Goal: Information Seeking & Learning: Learn about a topic

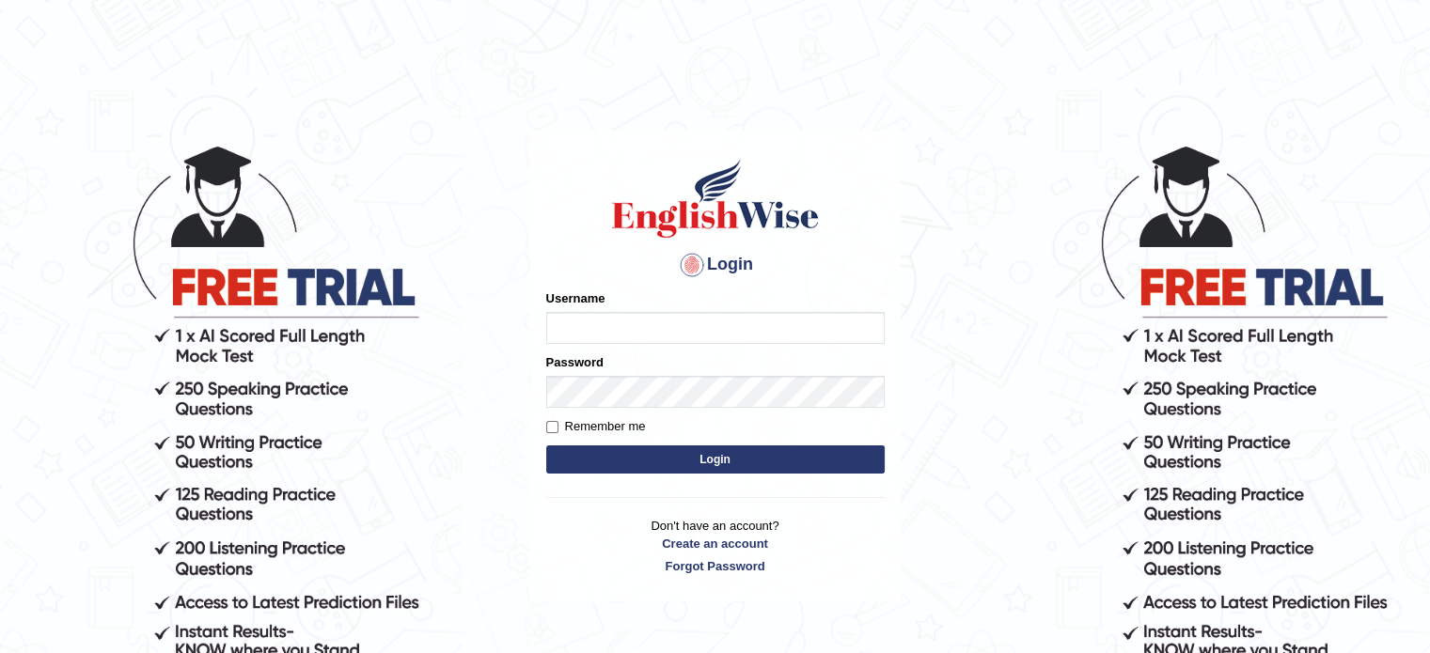
type input "Nigampatel"
click at [647, 451] on button "Login" at bounding box center [715, 460] width 338 height 28
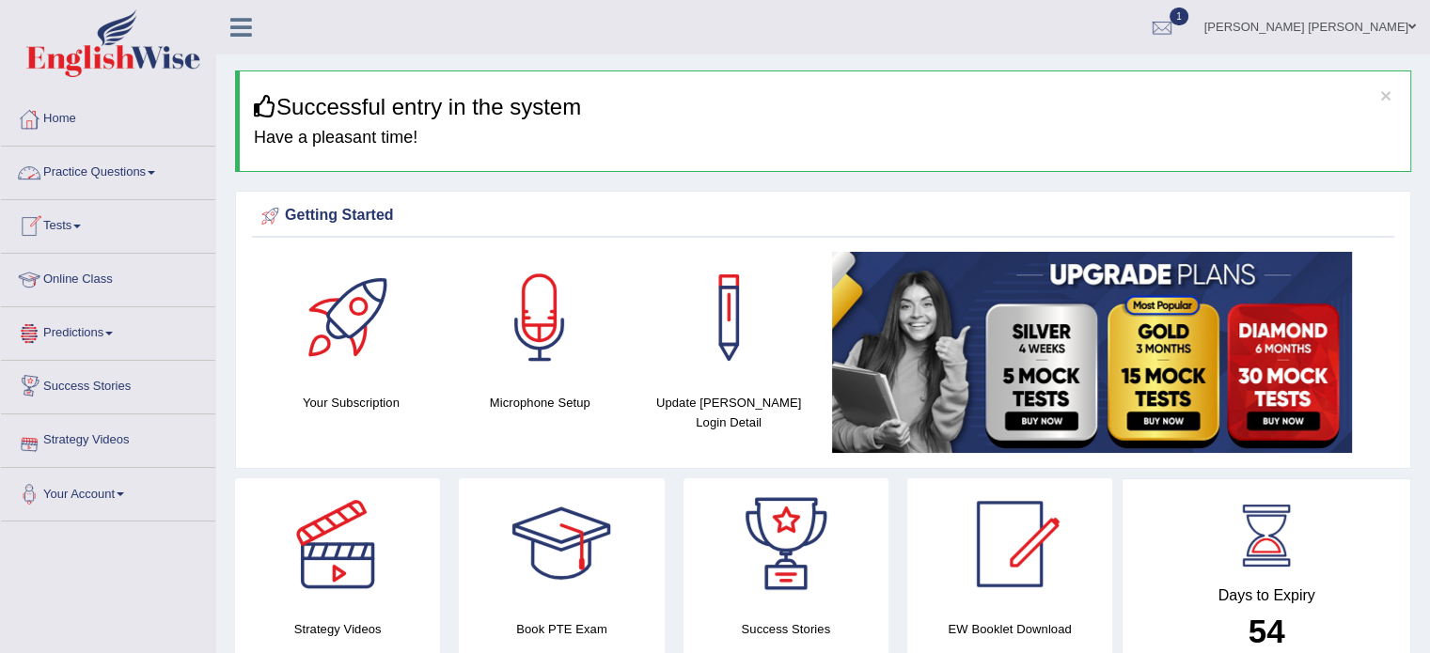
click at [152, 169] on link "Practice Questions" at bounding box center [108, 170] width 214 height 47
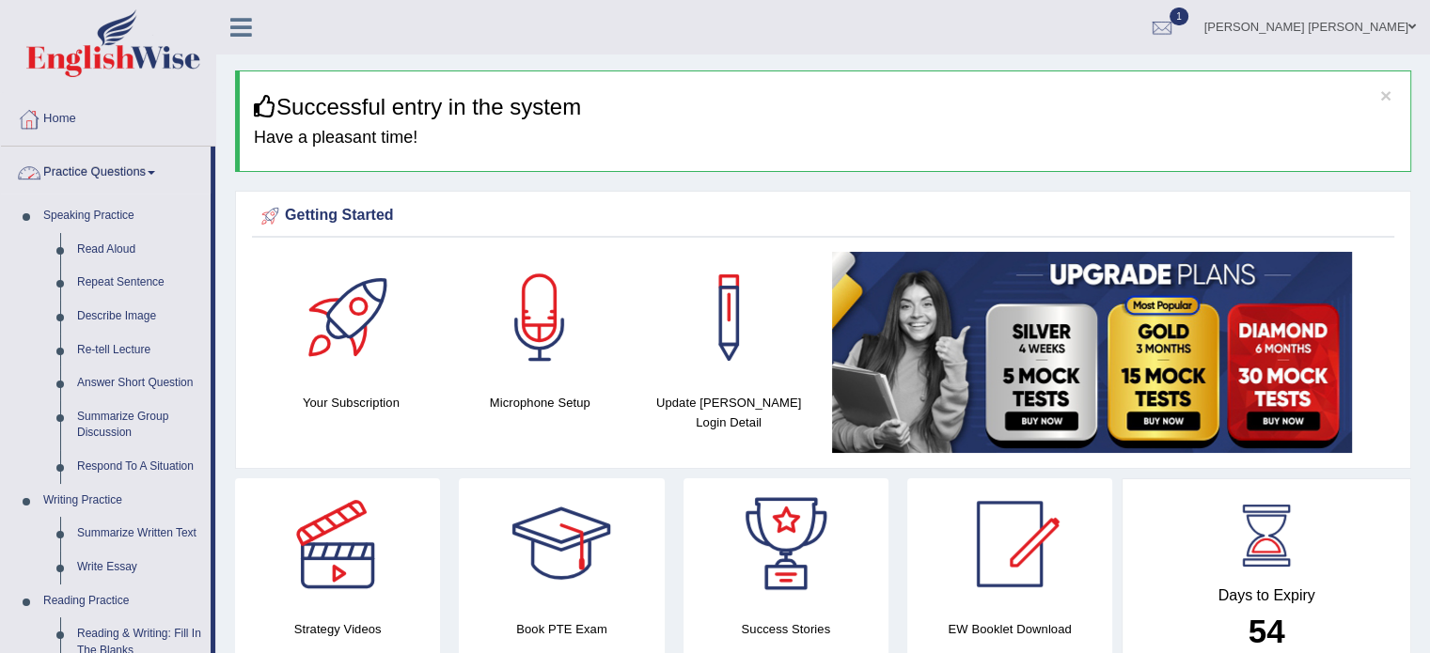
click at [154, 165] on link "Practice Questions" at bounding box center [106, 170] width 210 height 47
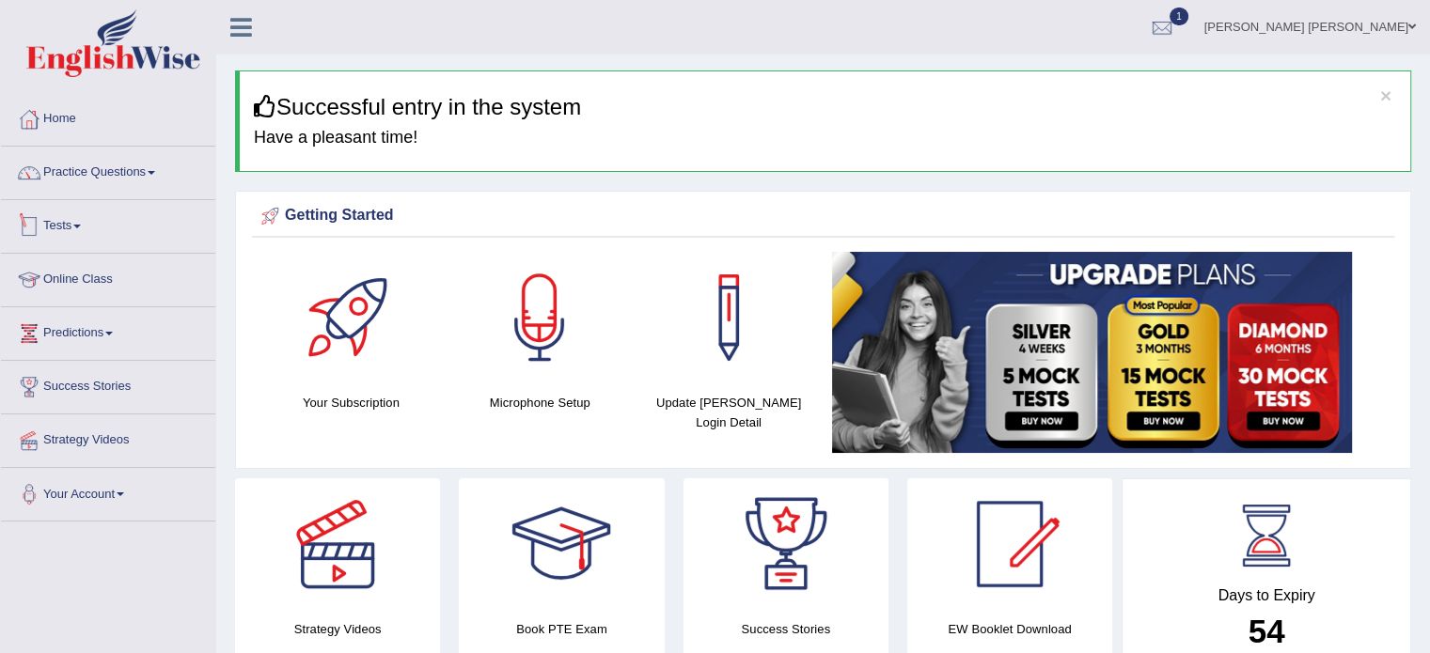
click at [81, 232] on link "Tests" at bounding box center [108, 223] width 214 height 47
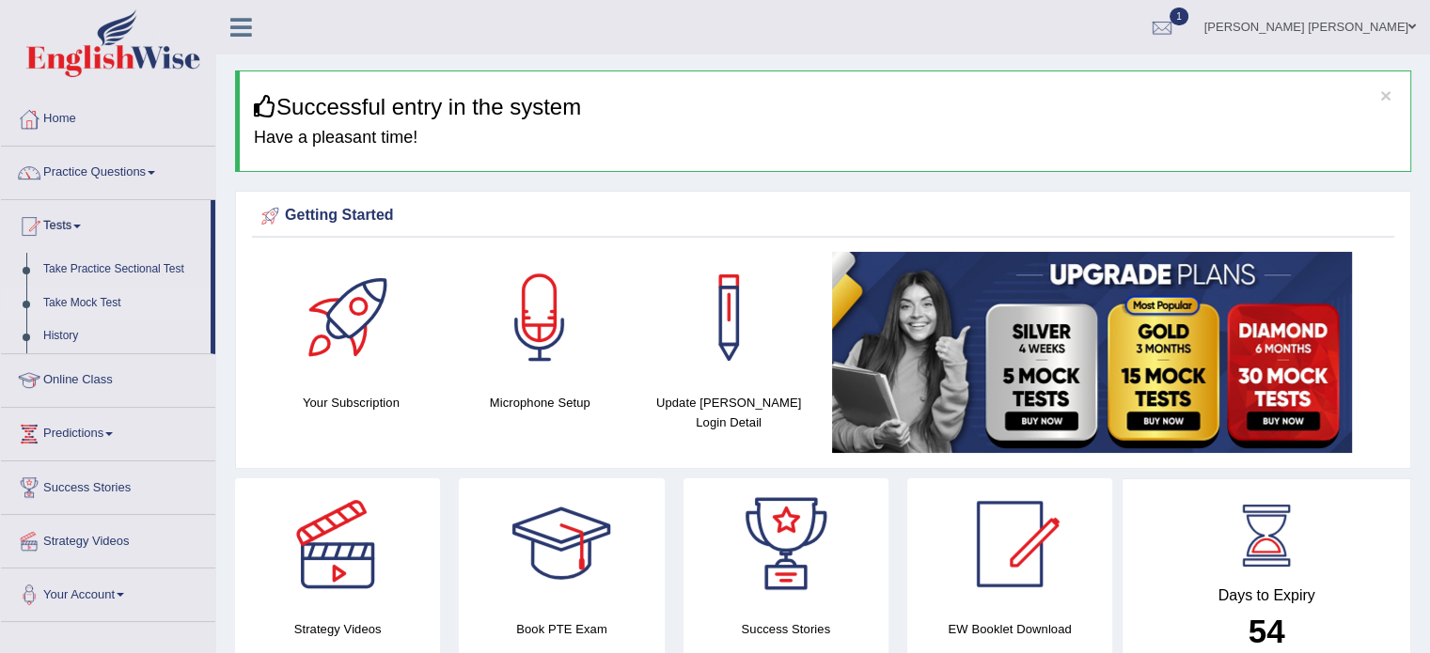
click at [70, 303] on link "Take Mock Test" at bounding box center [123, 304] width 176 height 34
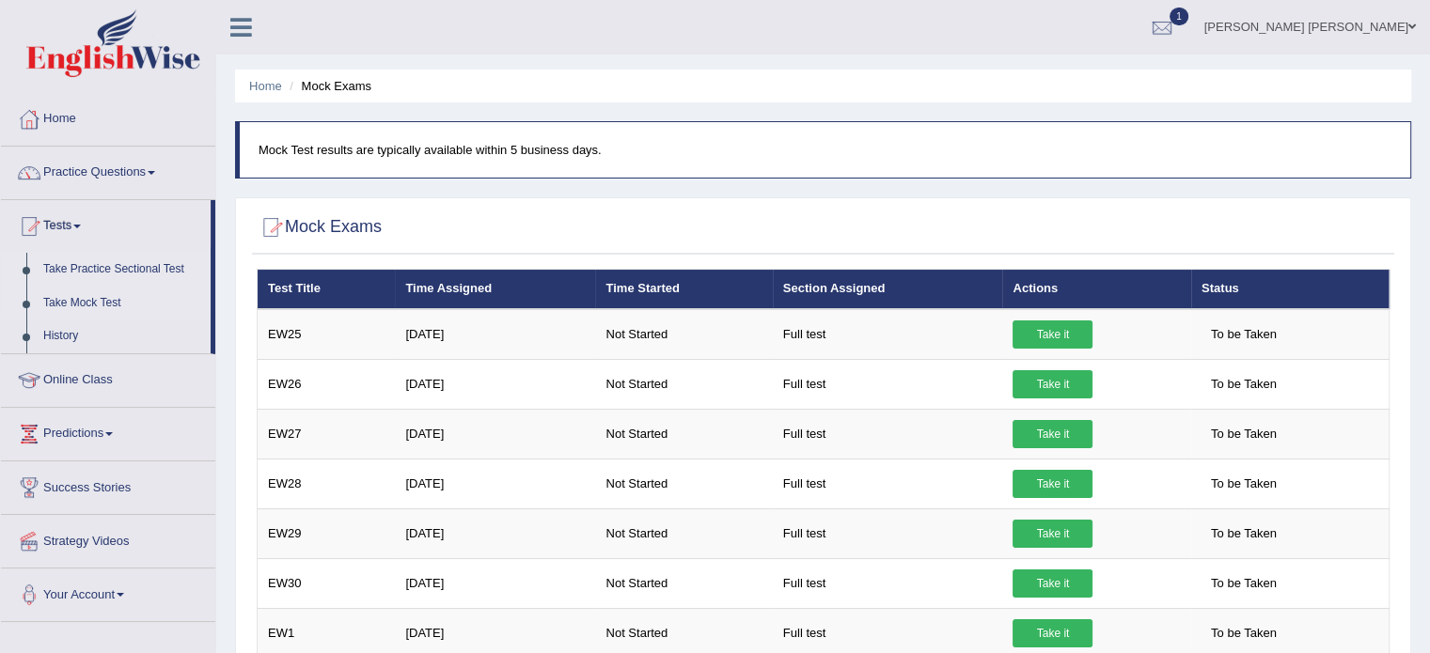
click at [132, 270] on link "Take Practice Sectional Test" at bounding box center [123, 270] width 176 height 34
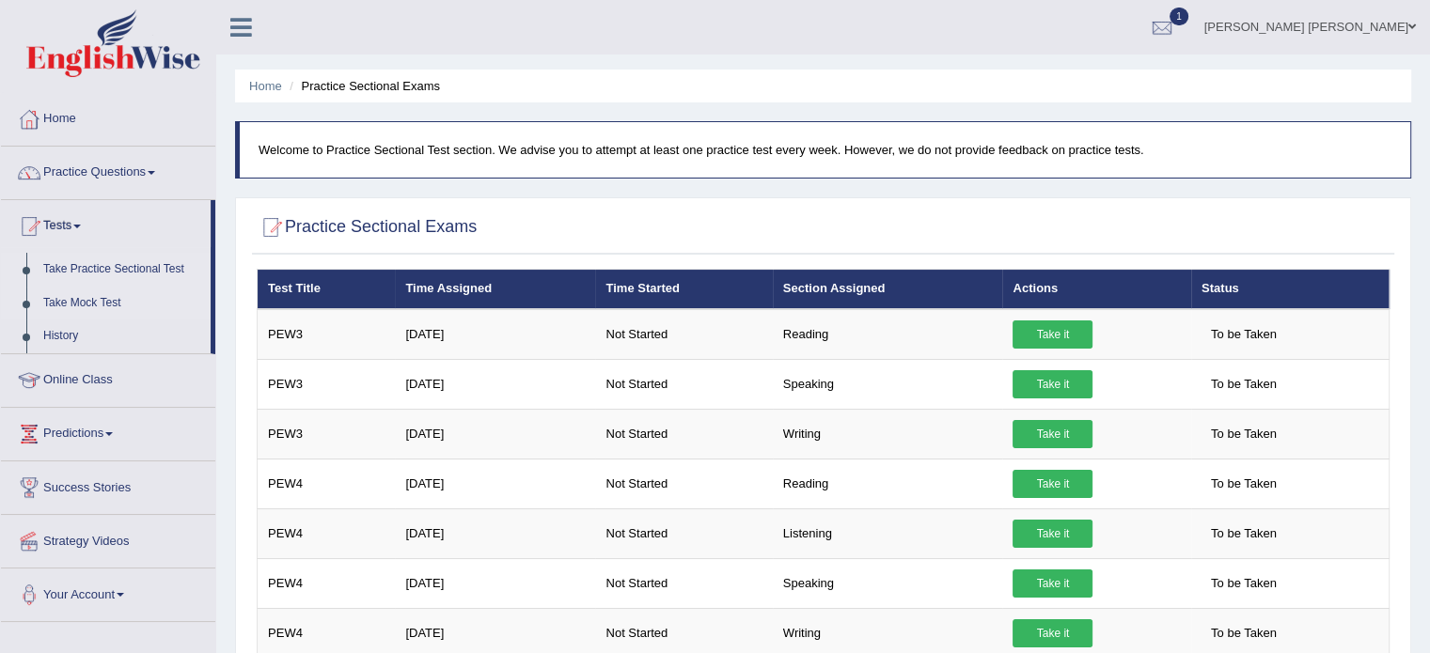
click at [97, 293] on link "Take Mock Test" at bounding box center [123, 304] width 176 height 34
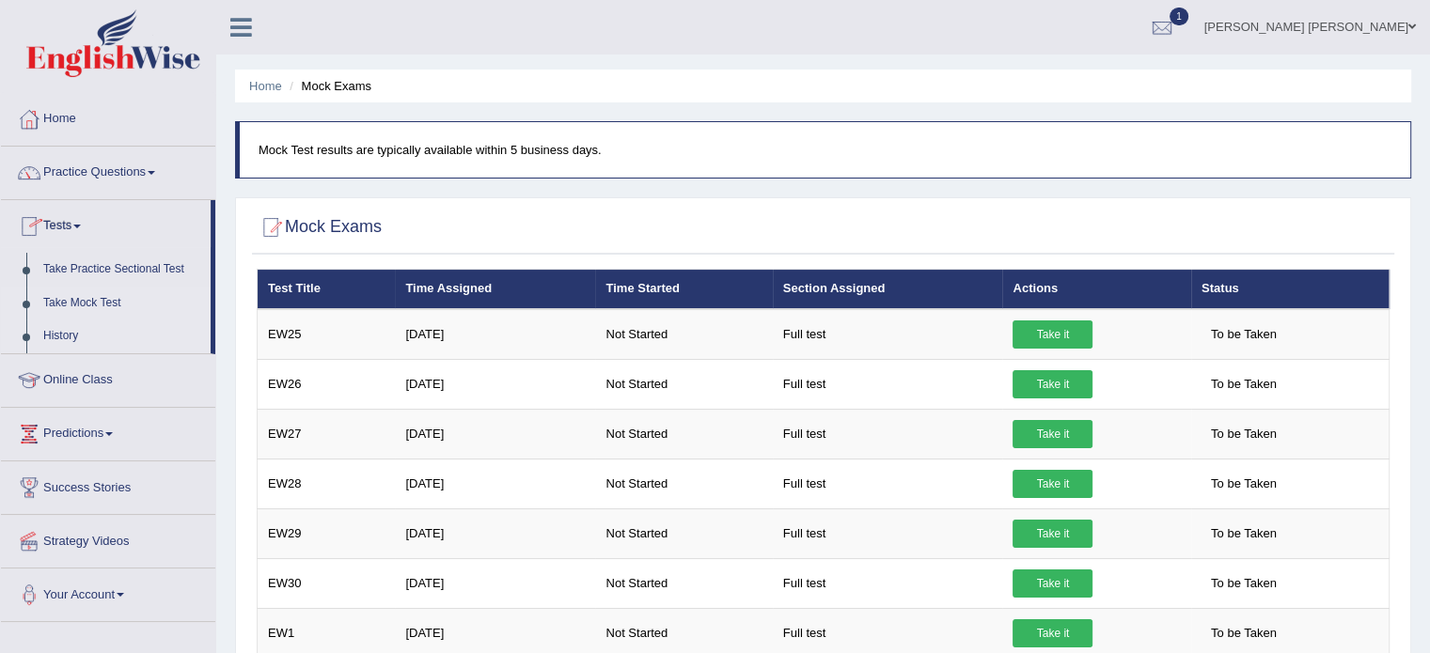
click at [68, 333] on link "History" at bounding box center [123, 337] width 176 height 34
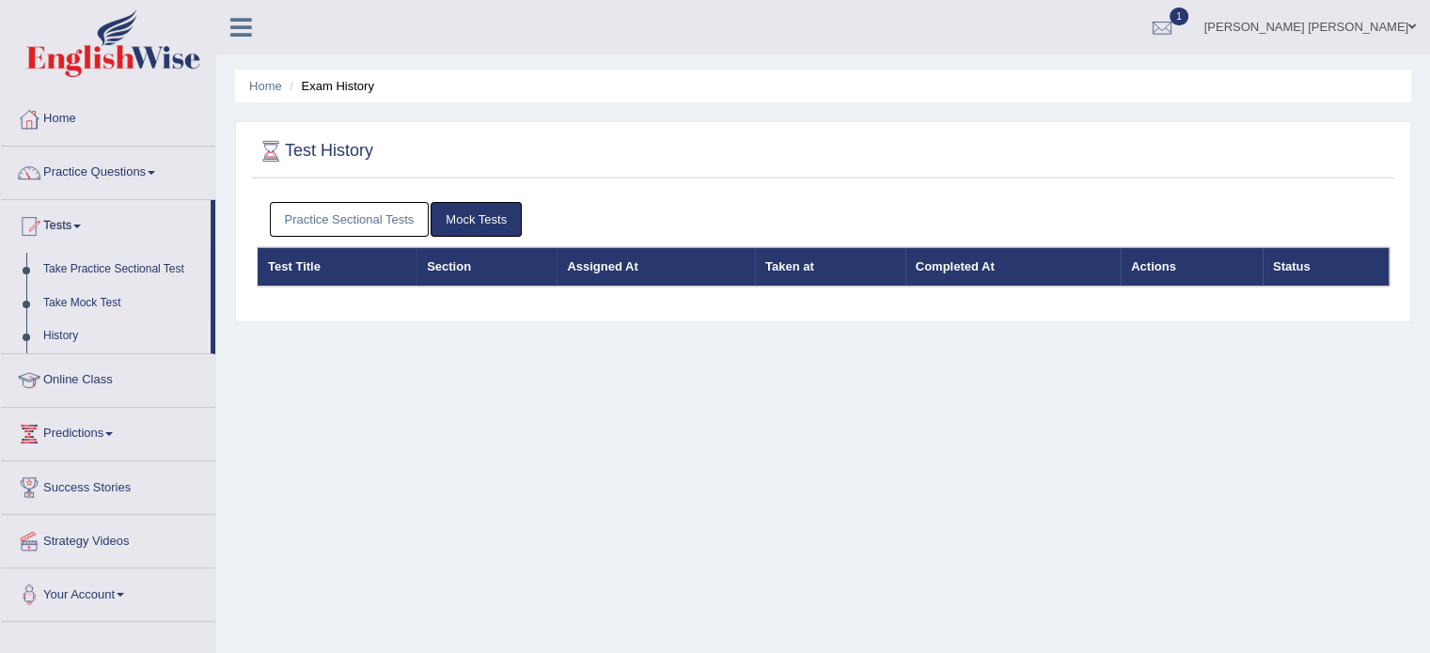
click at [391, 215] on link "Practice Sectional Tests" at bounding box center [350, 219] width 160 height 35
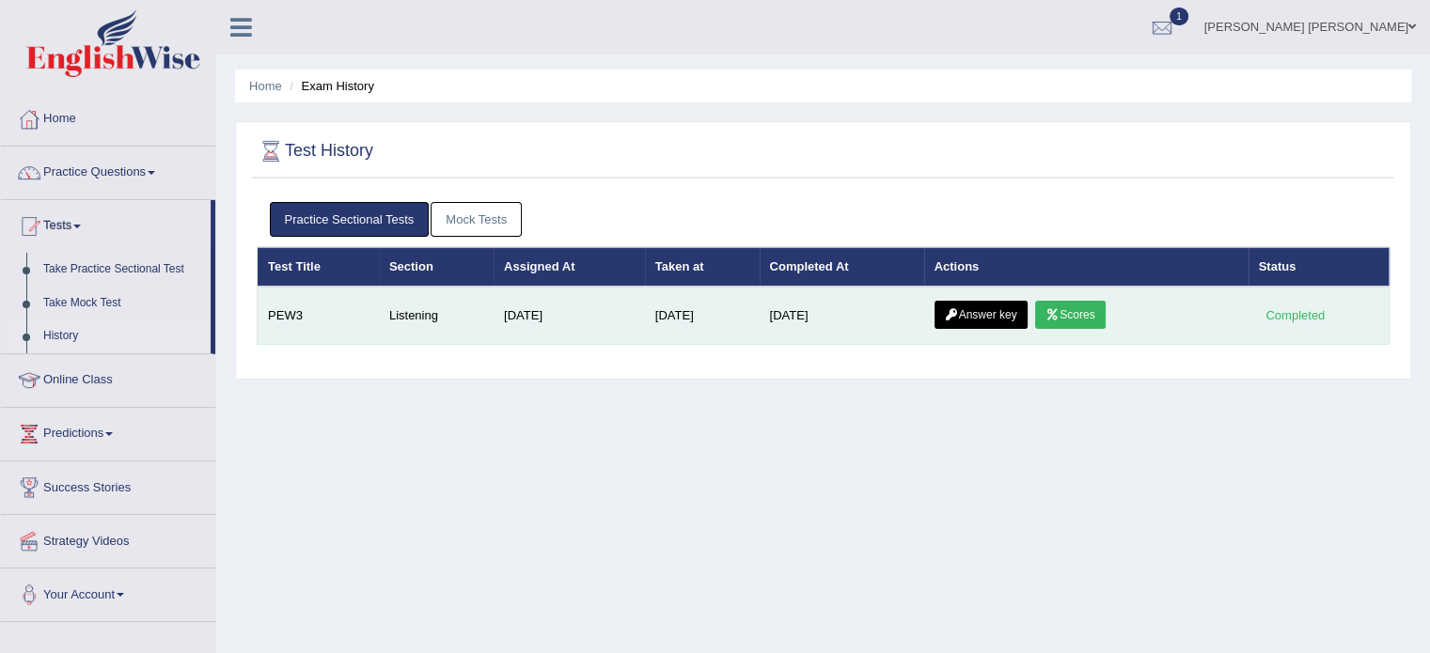
click at [1006, 306] on link "Answer key" at bounding box center [980, 315] width 93 height 28
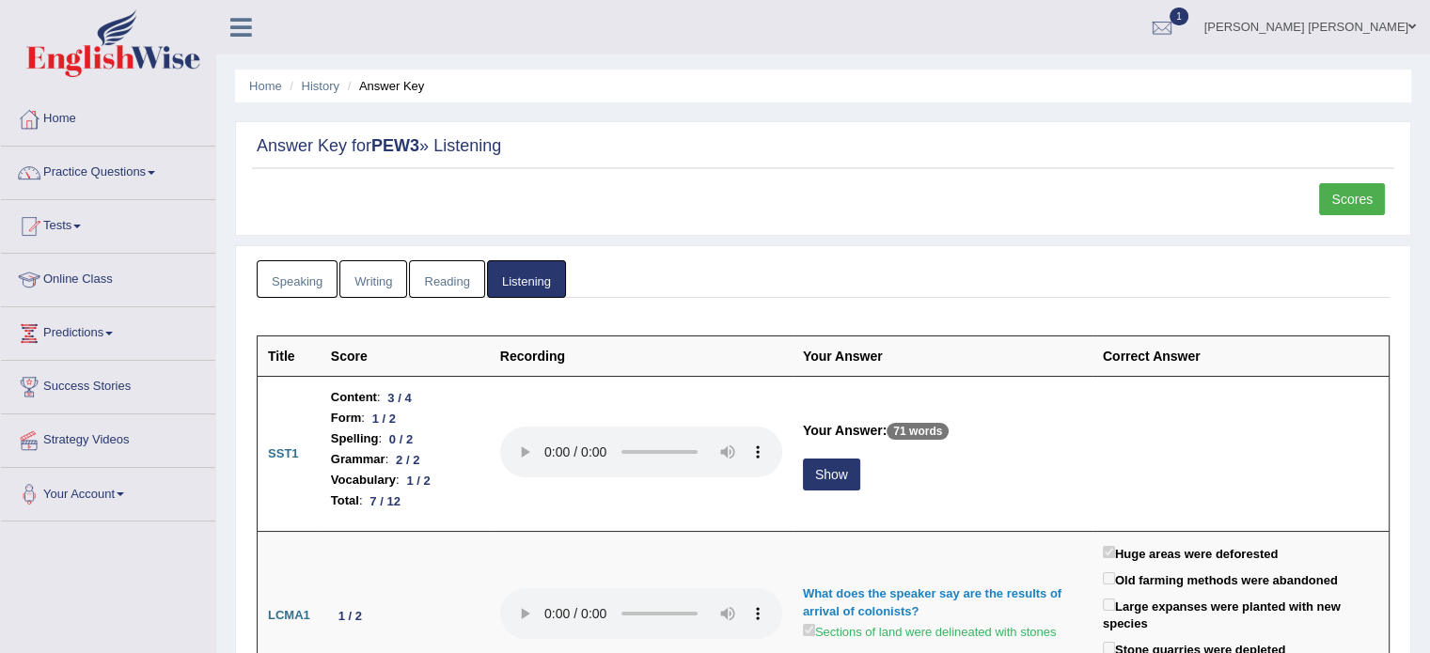
click at [493, 284] on link "Listening" at bounding box center [526, 279] width 79 height 39
click at [94, 270] on link "Online Class" at bounding box center [108, 277] width 214 height 47
click at [105, 164] on link "Practice Questions" at bounding box center [108, 170] width 214 height 47
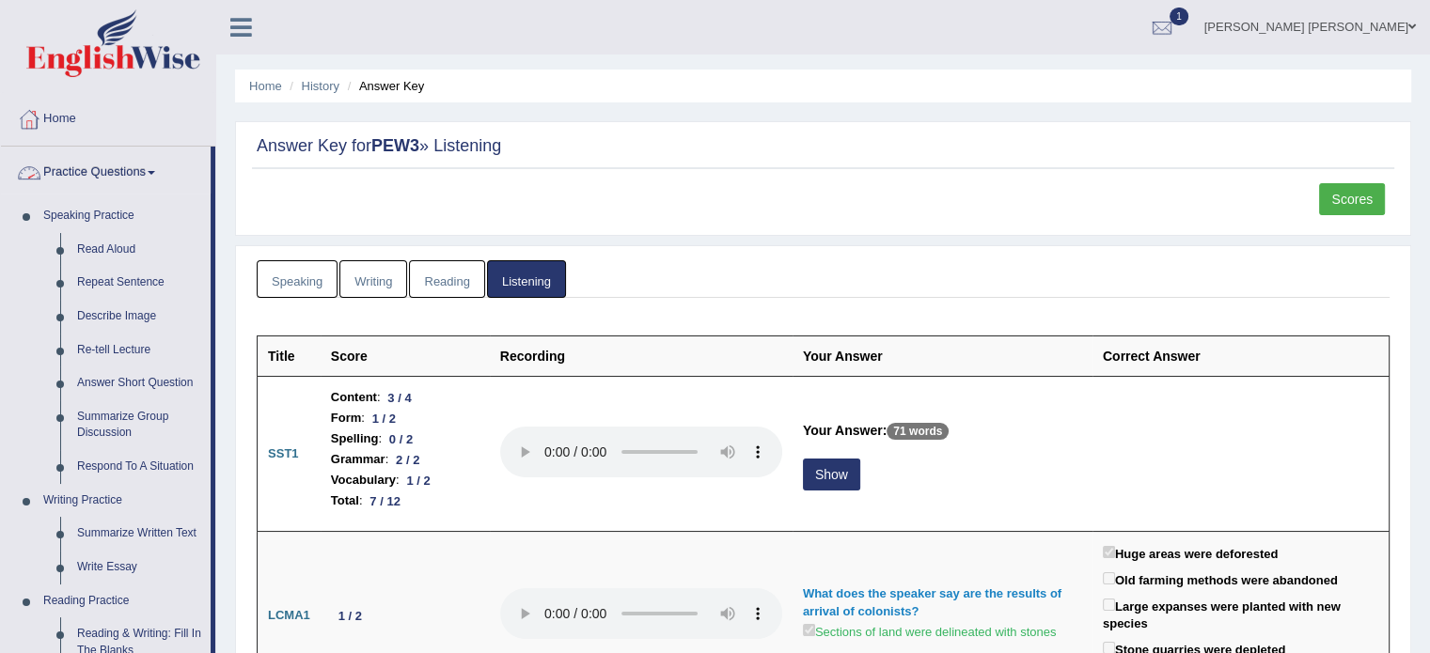
click at [140, 172] on link "Practice Questions" at bounding box center [106, 170] width 210 height 47
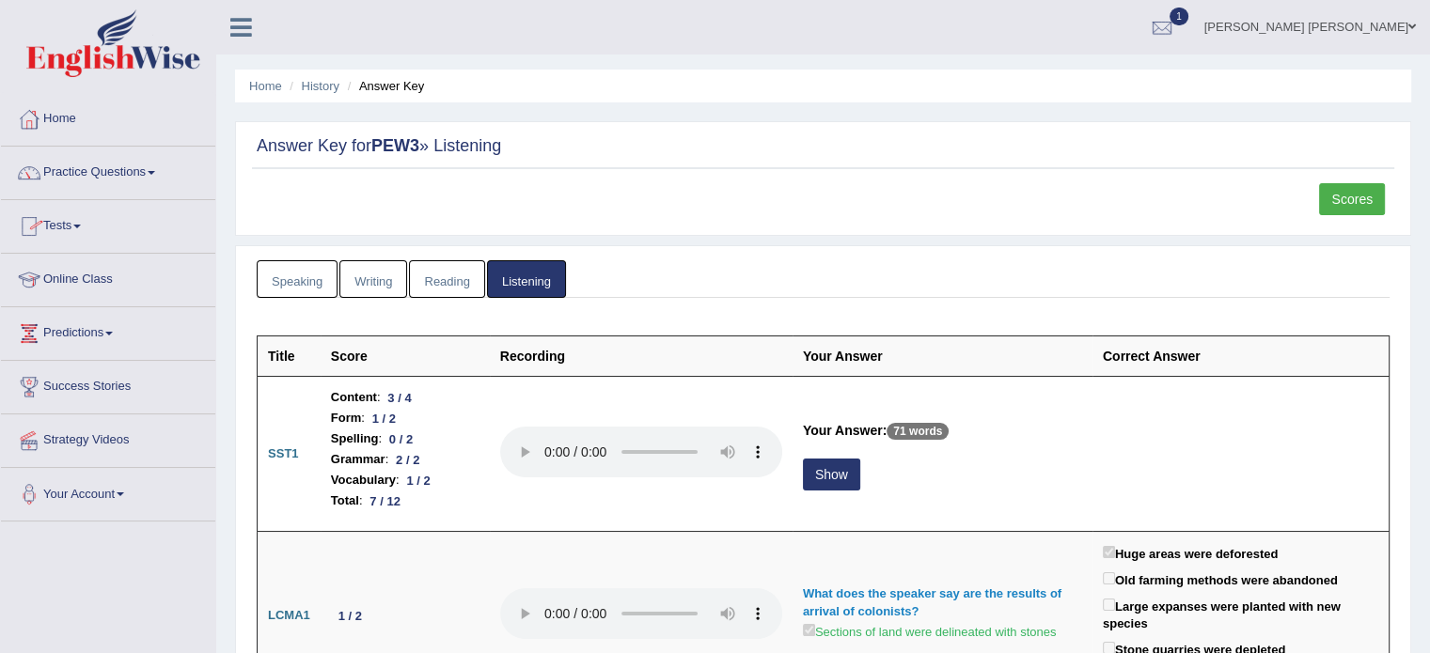
click at [69, 229] on link "Tests" at bounding box center [108, 223] width 214 height 47
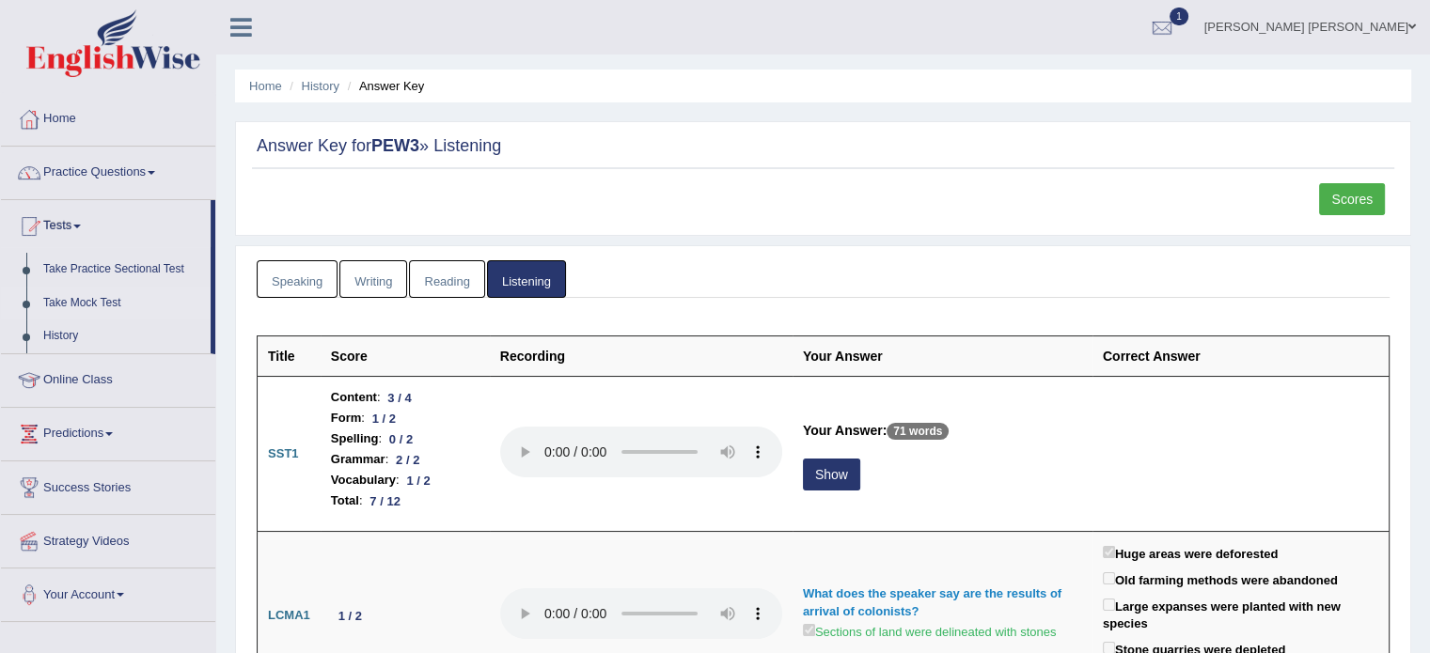
click at [72, 294] on link "Take Mock Test" at bounding box center [123, 304] width 176 height 34
click at [86, 301] on link "Take Mock Test" at bounding box center [123, 304] width 176 height 34
click at [269, 270] on link "Speaking" at bounding box center [297, 279] width 81 height 39
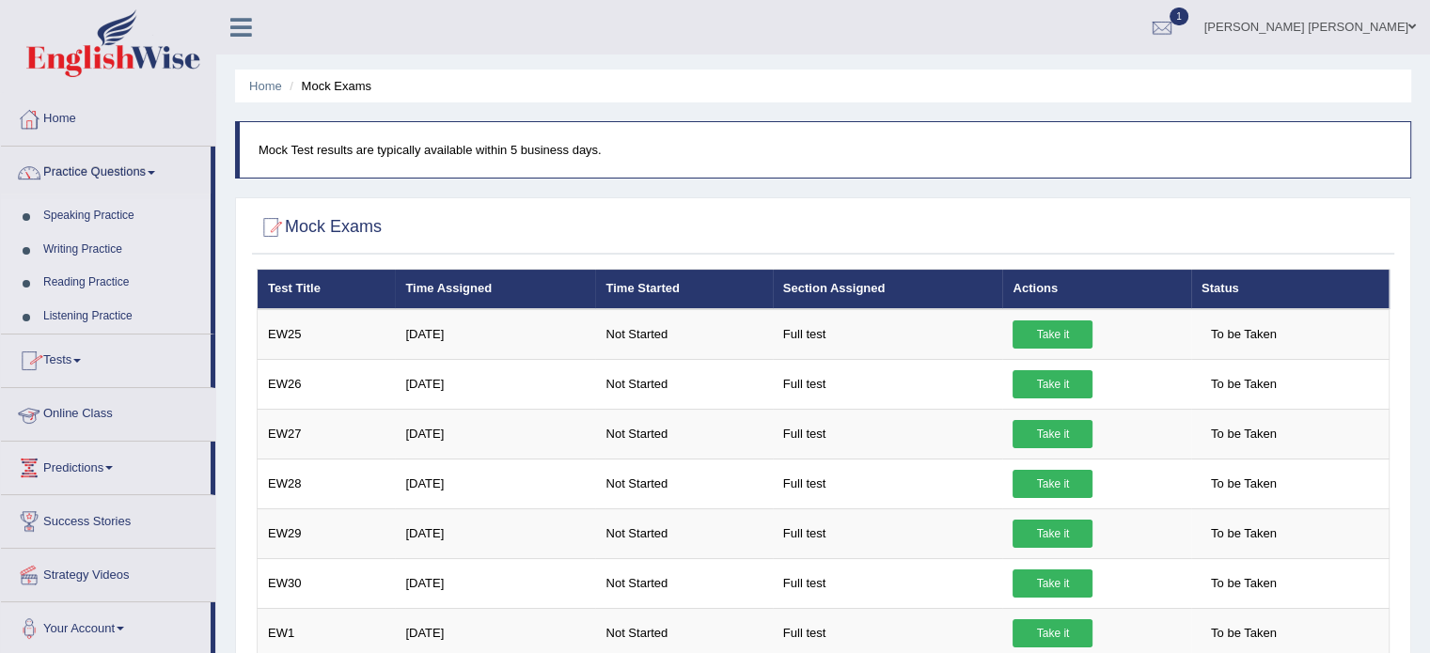
click at [81, 368] on link "Tests" at bounding box center [106, 358] width 210 height 47
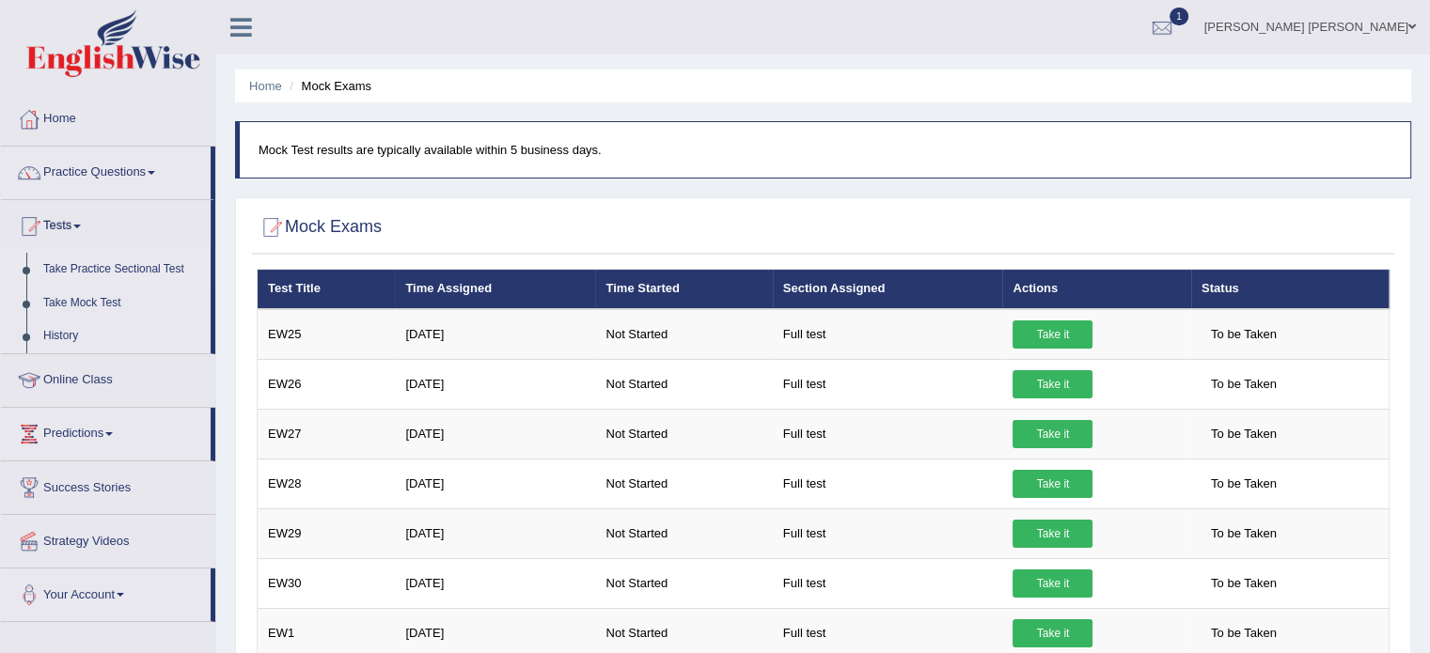
click at [156, 262] on link "Take Practice Sectional Test" at bounding box center [123, 270] width 176 height 34
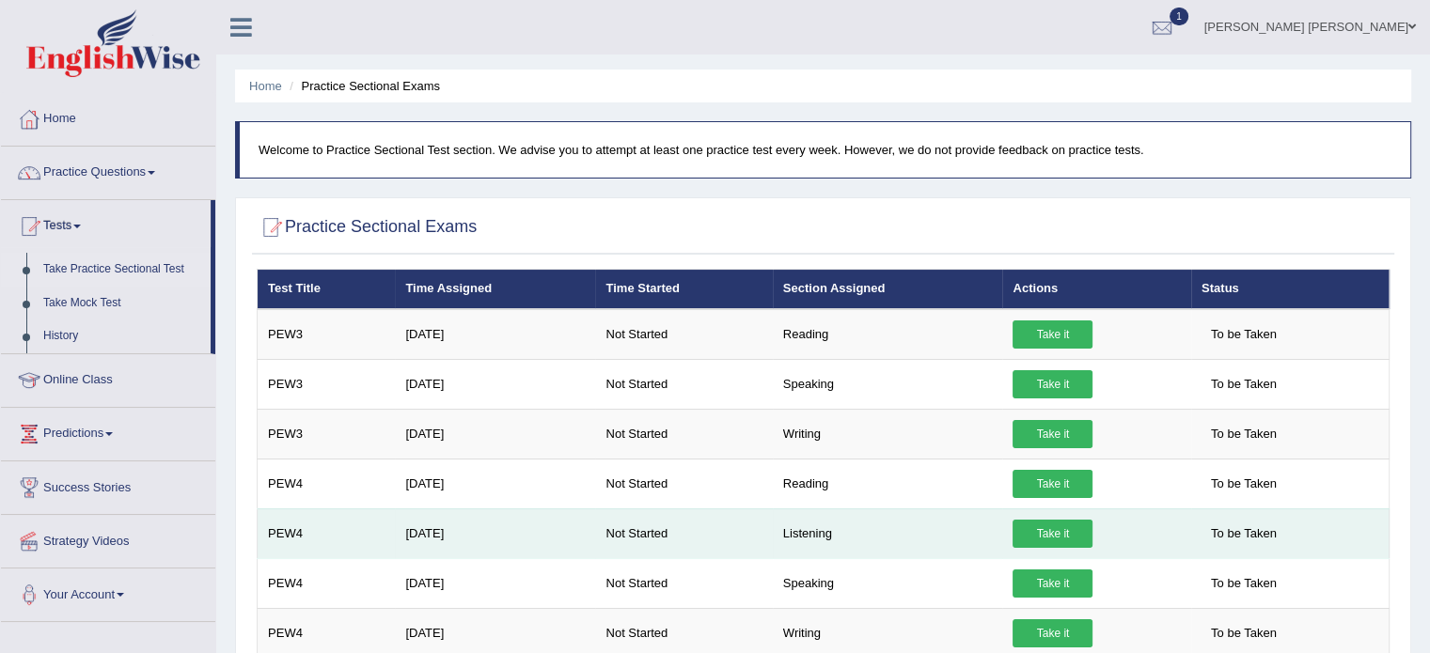
click at [1042, 529] on link "Take it" at bounding box center [1052, 534] width 80 height 28
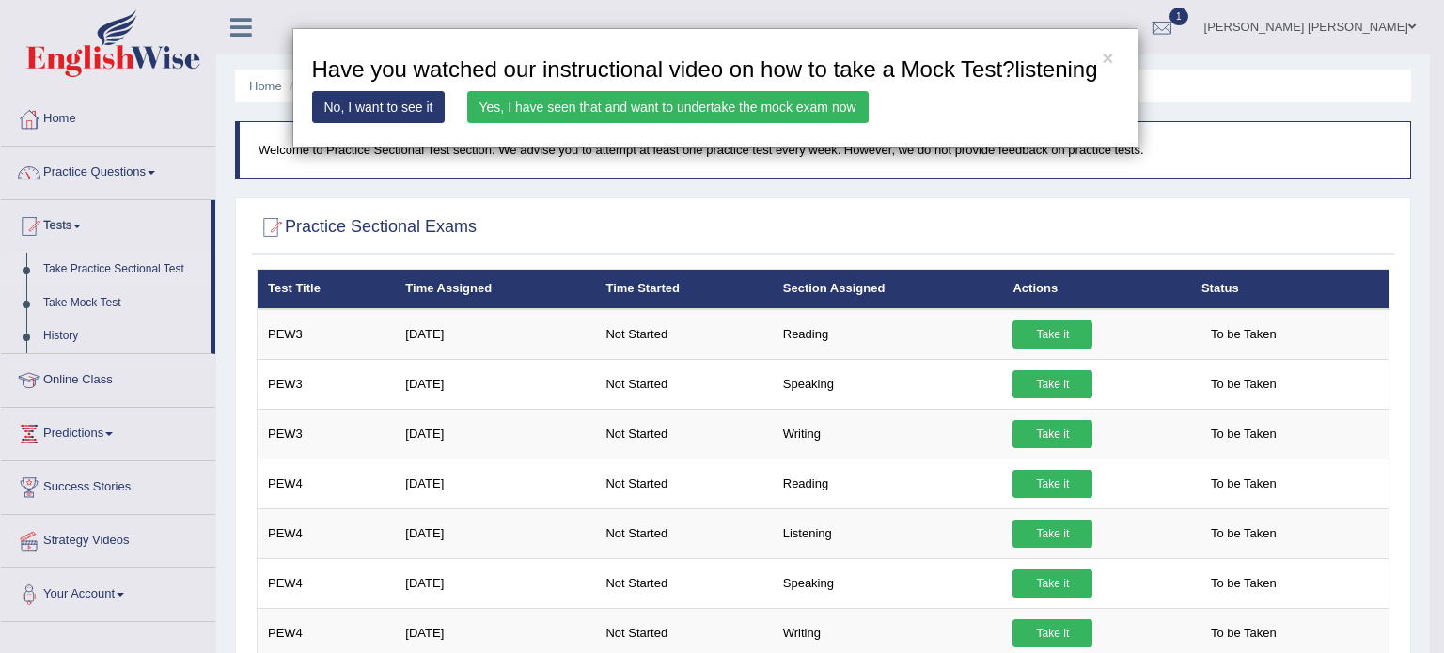
click at [109, 173] on div "× Have you watched our instructional video on how to take a Mock Test?listening…" at bounding box center [722, 326] width 1444 height 653
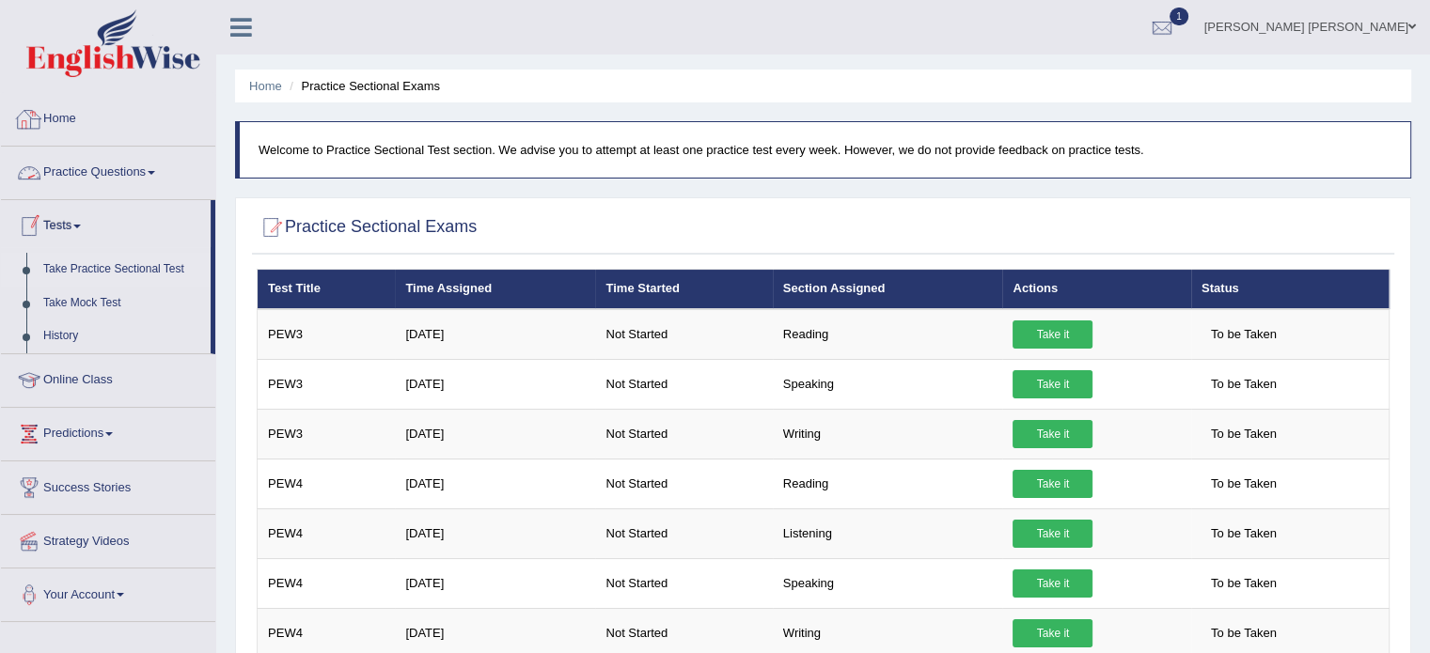
click at [86, 184] on link "Practice Questions" at bounding box center [108, 170] width 214 height 47
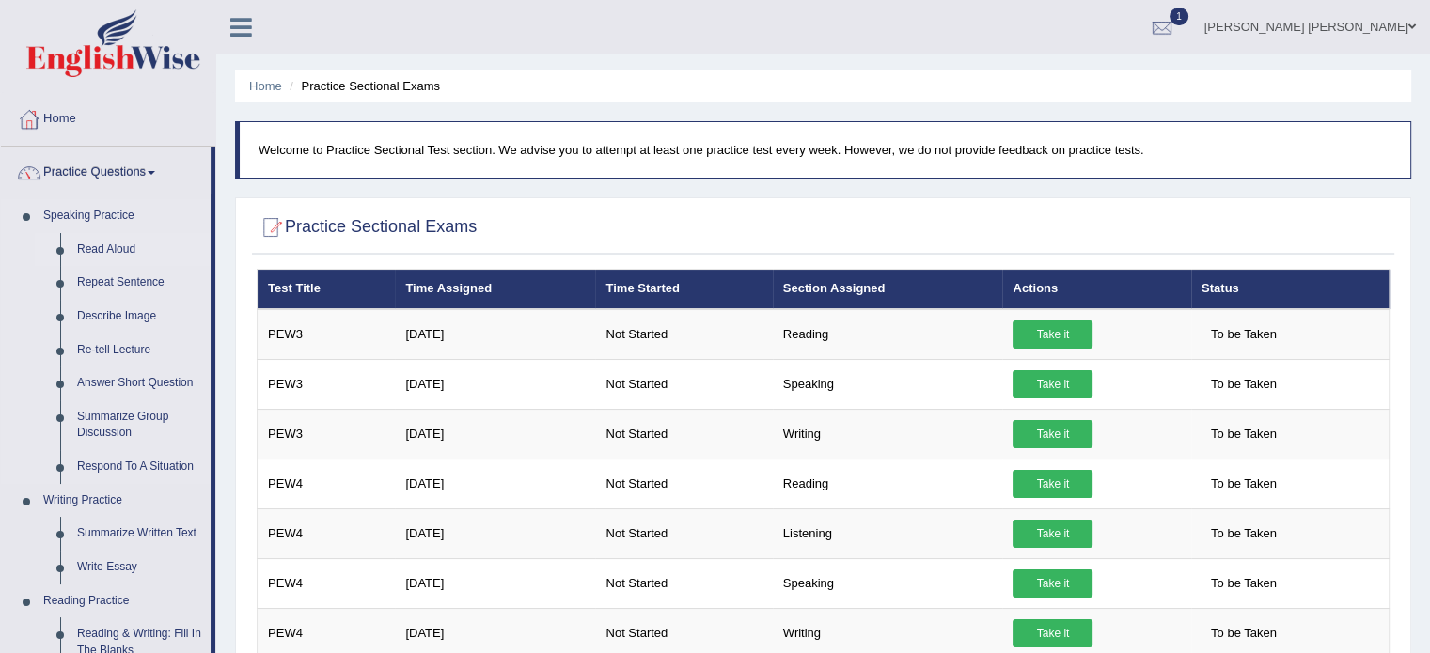
click at [104, 247] on link "Read Aloud" at bounding box center [140, 250] width 142 height 34
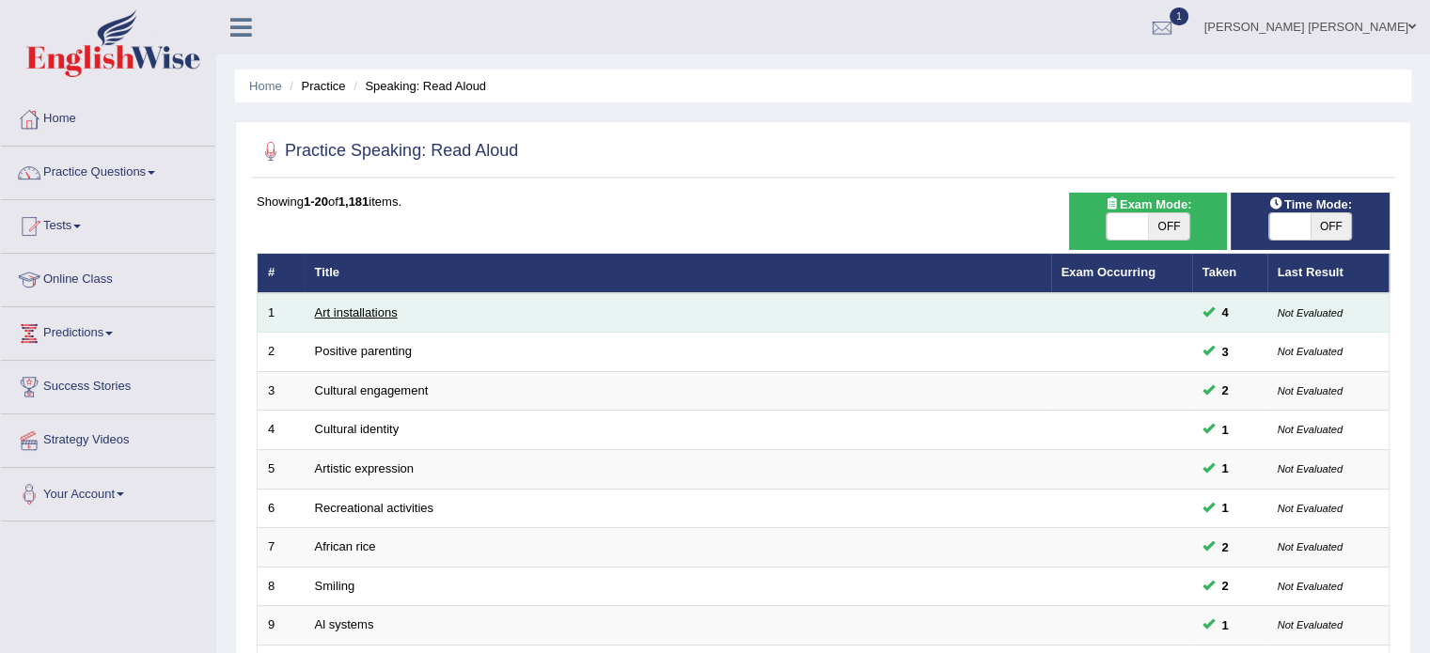
click at [346, 309] on link "Art installations" at bounding box center [356, 312] width 83 height 14
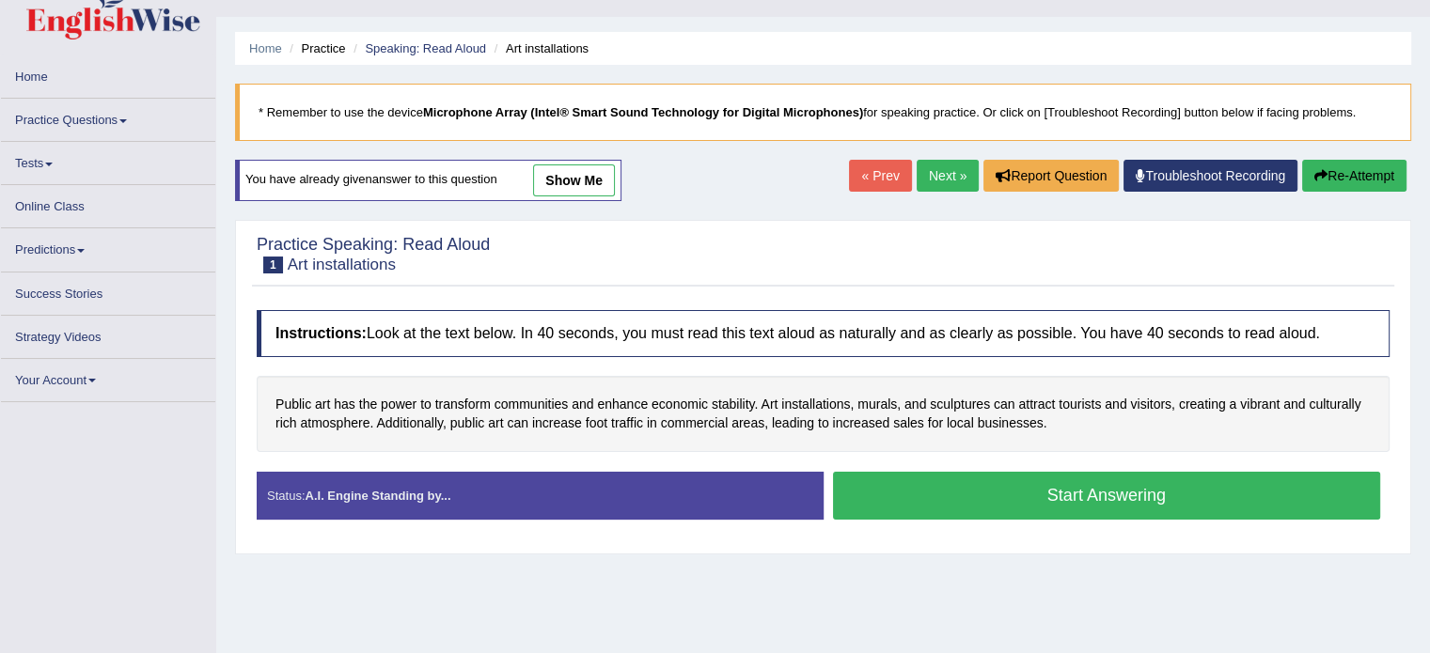
scroll to position [38, 0]
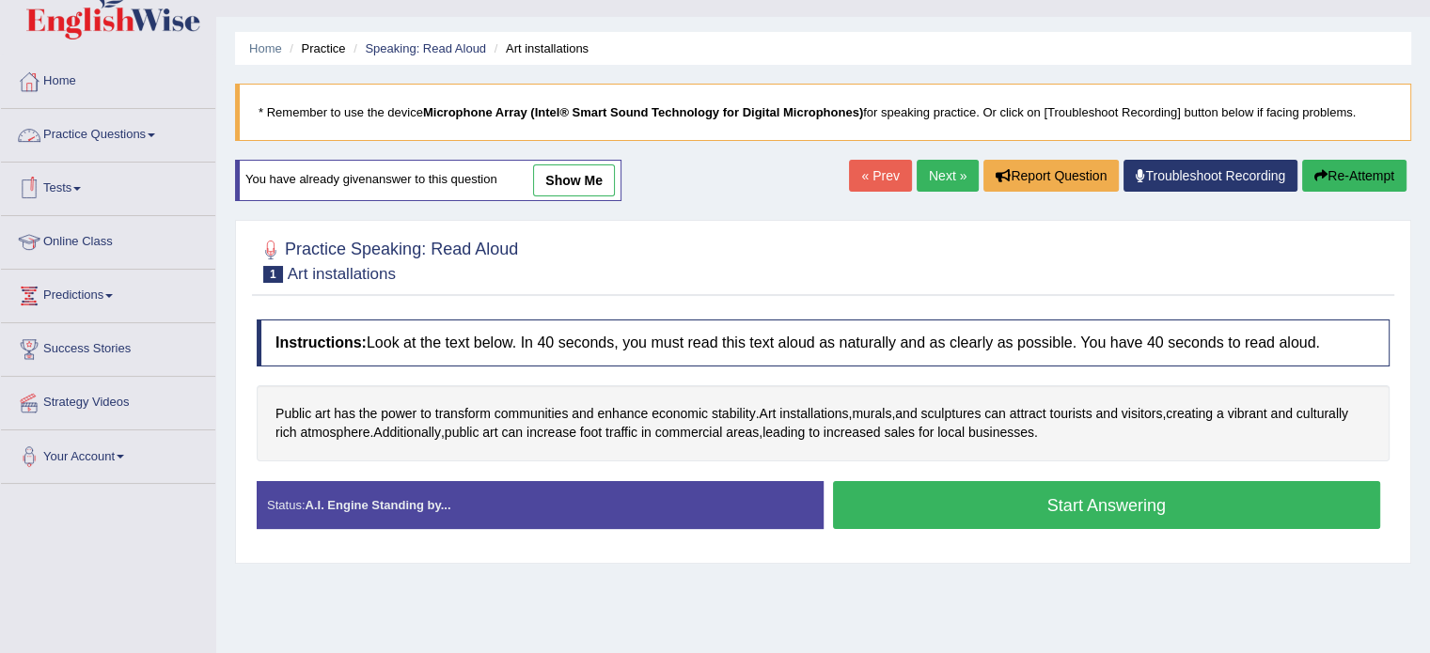
click at [148, 131] on link "Practice Questions" at bounding box center [108, 132] width 214 height 47
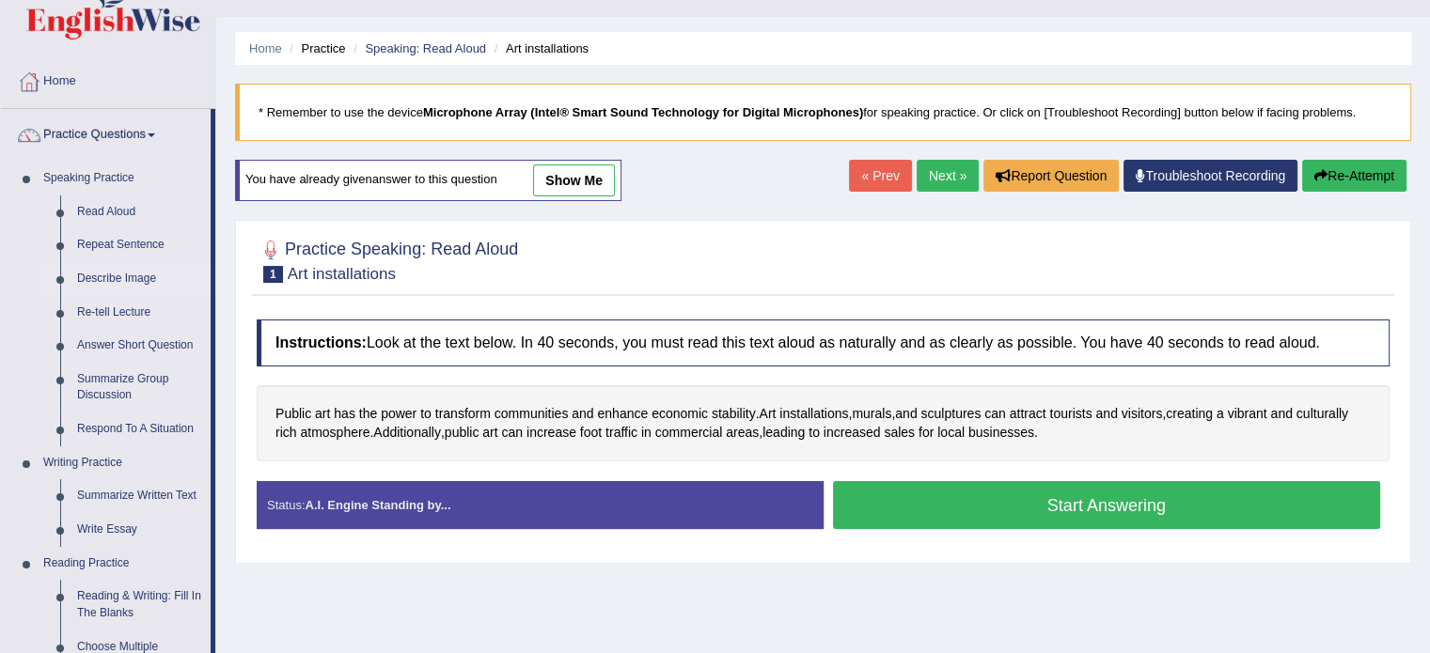
click at [101, 282] on link "Describe Image" at bounding box center [140, 279] width 142 height 34
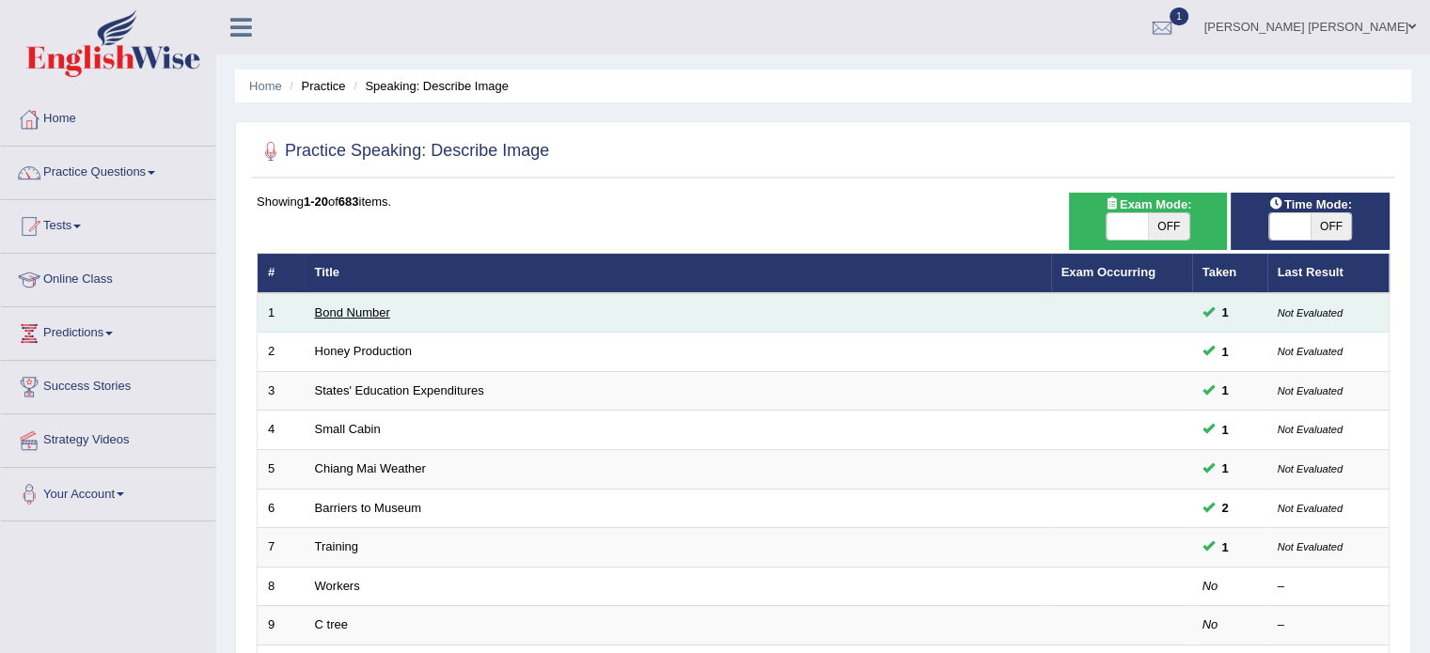
click at [368, 307] on link "Bond Number" at bounding box center [352, 312] width 75 height 14
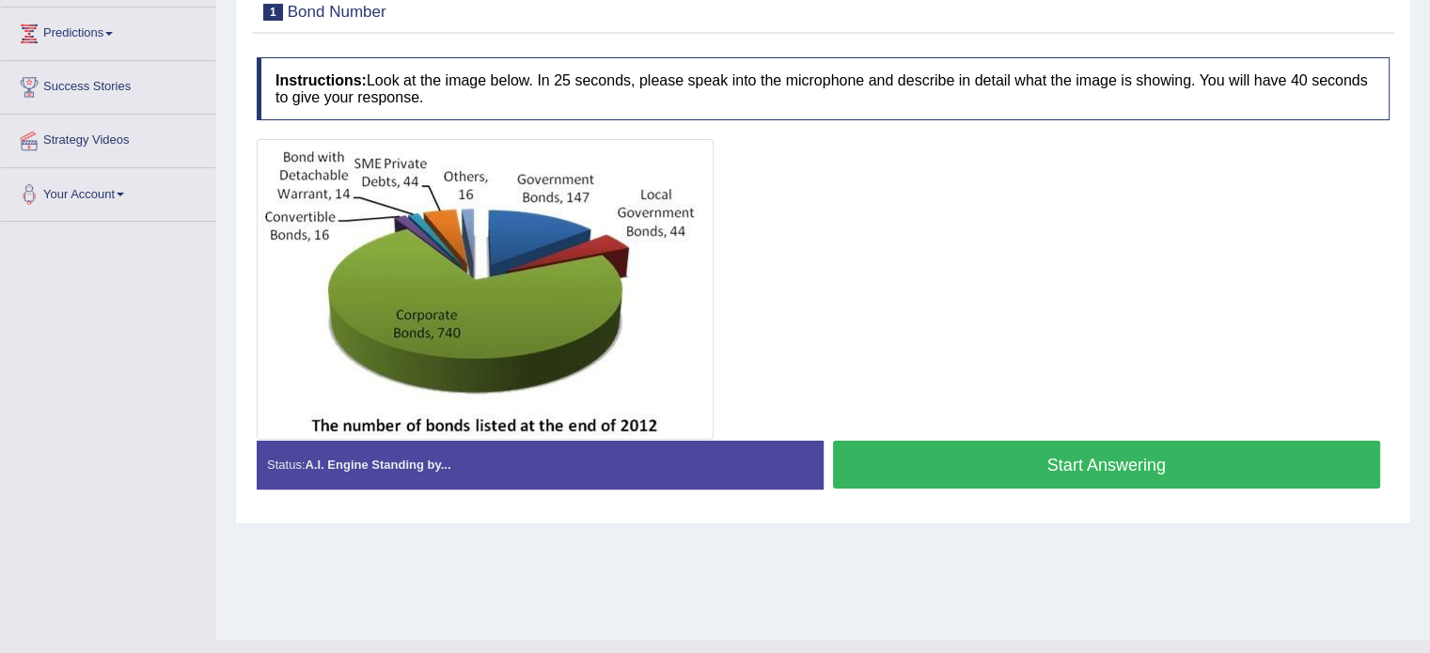
scroll to position [296, 0]
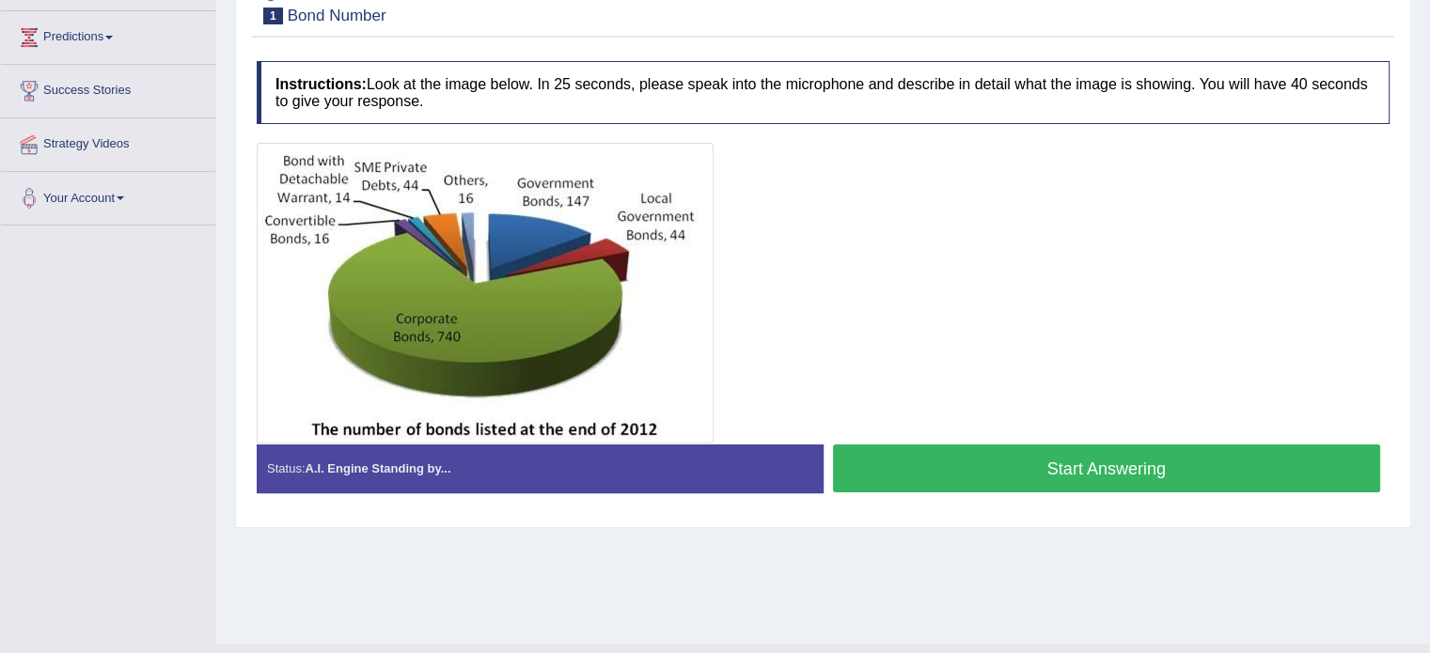
click at [893, 483] on button "Start Answering" at bounding box center [1107, 469] width 548 height 48
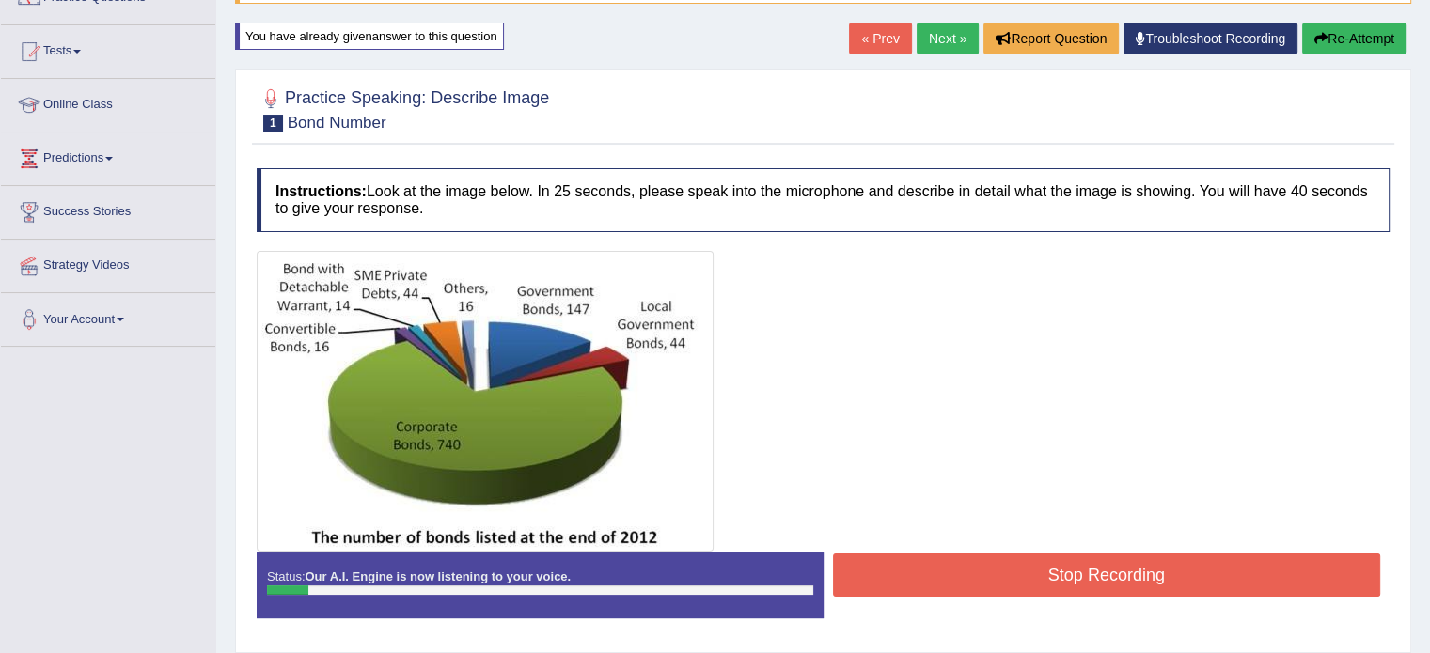
scroll to position [146, 0]
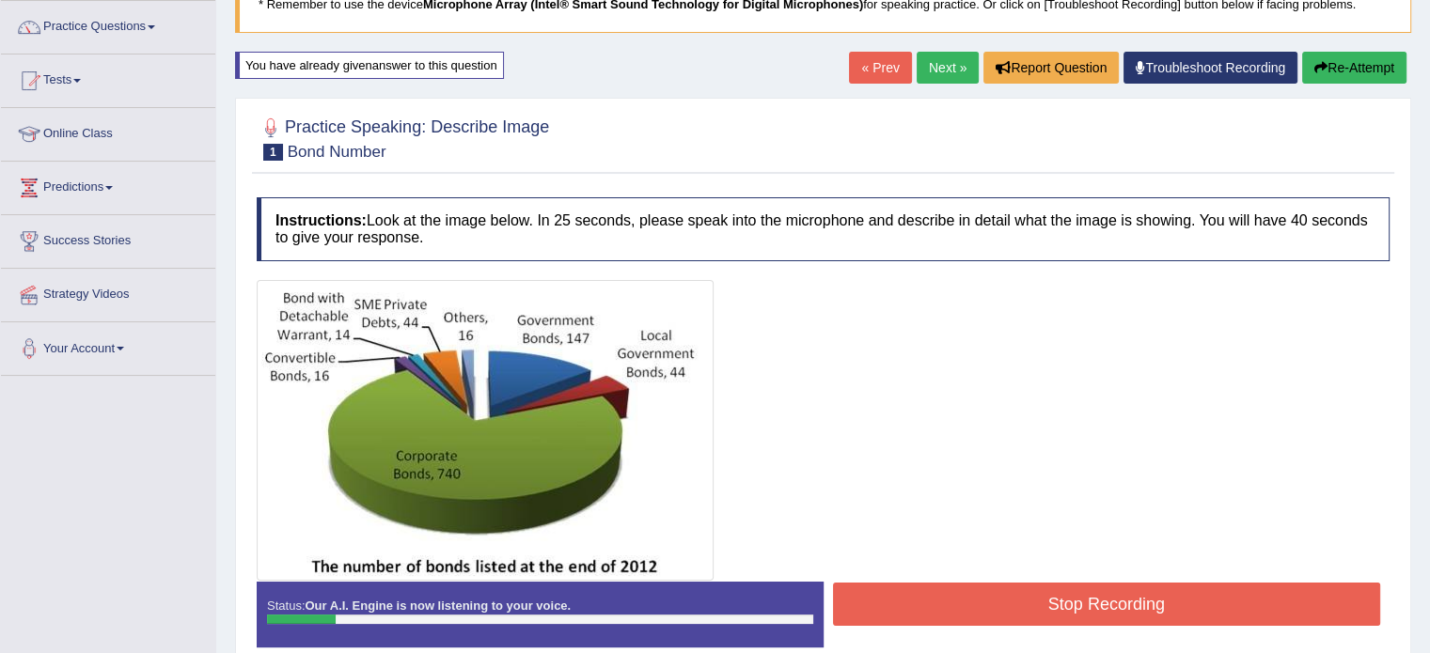
click at [1368, 77] on button "Re-Attempt" at bounding box center [1354, 68] width 104 height 32
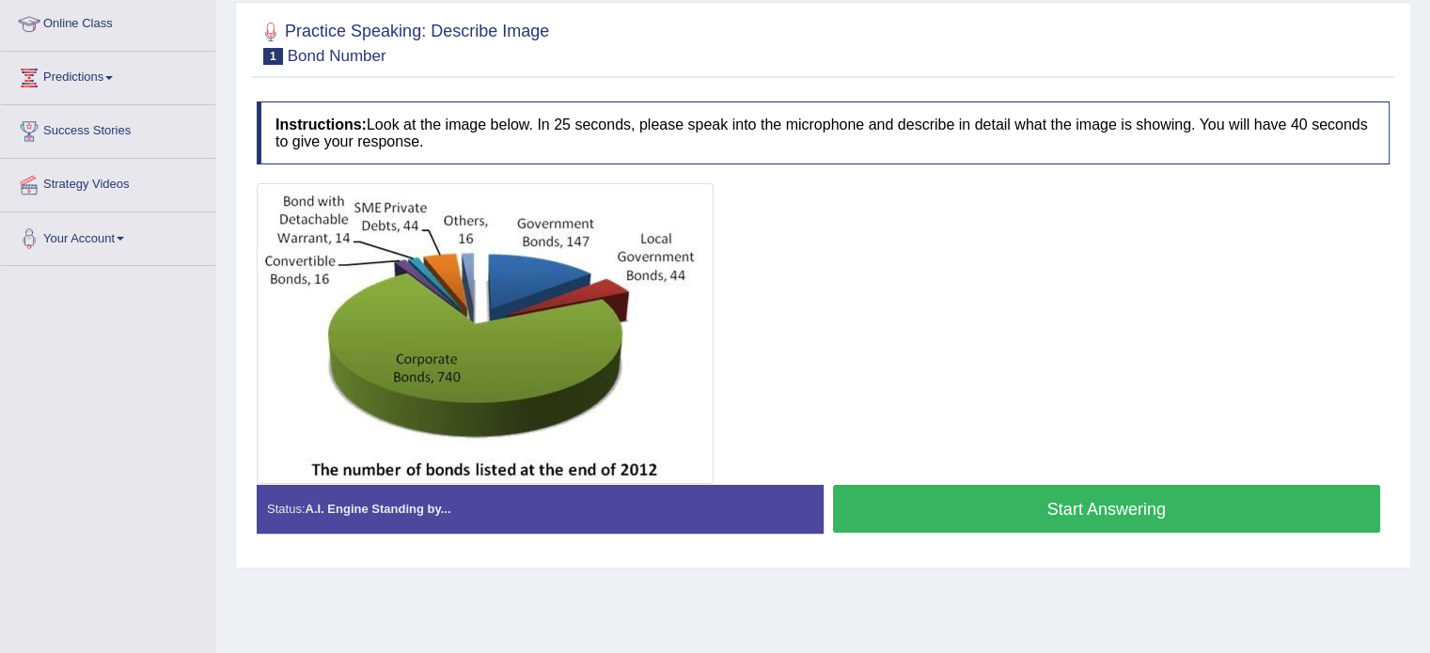
scroll to position [311, 0]
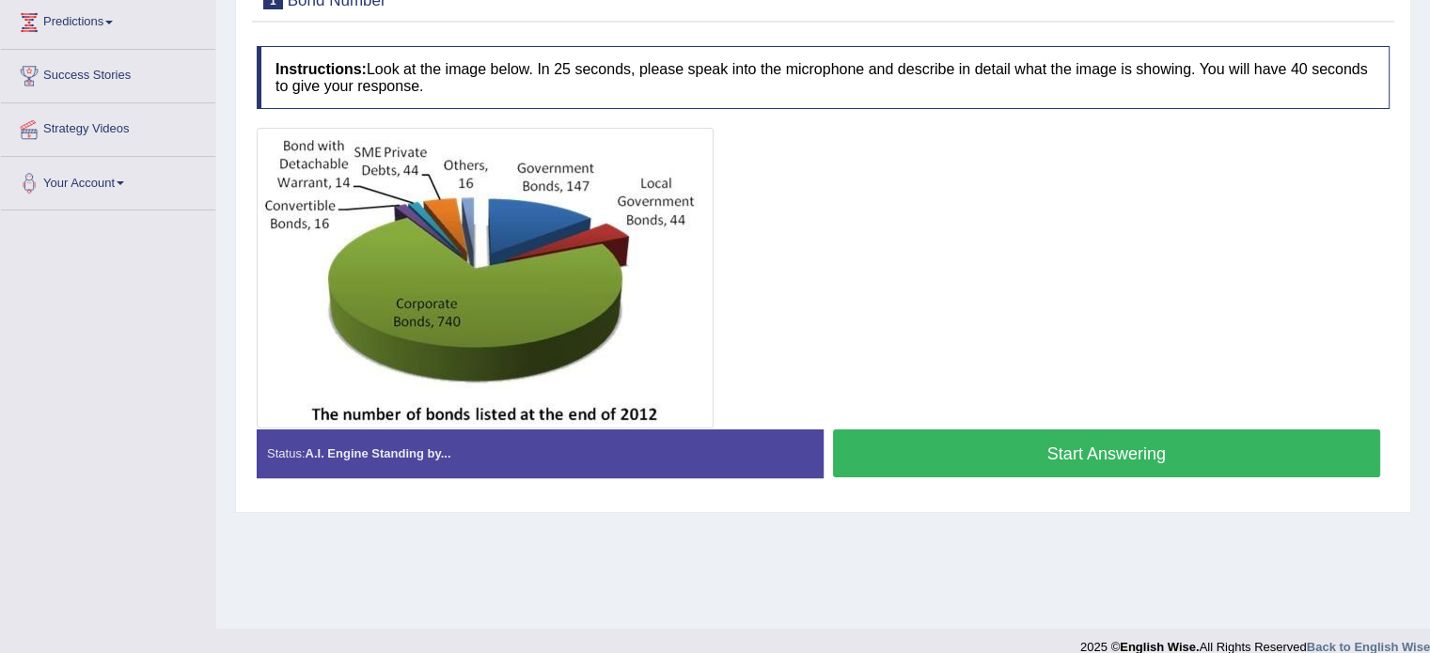
click at [1105, 454] on button "Start Answering" at bounding box center [1107, 454] width 548 height 48
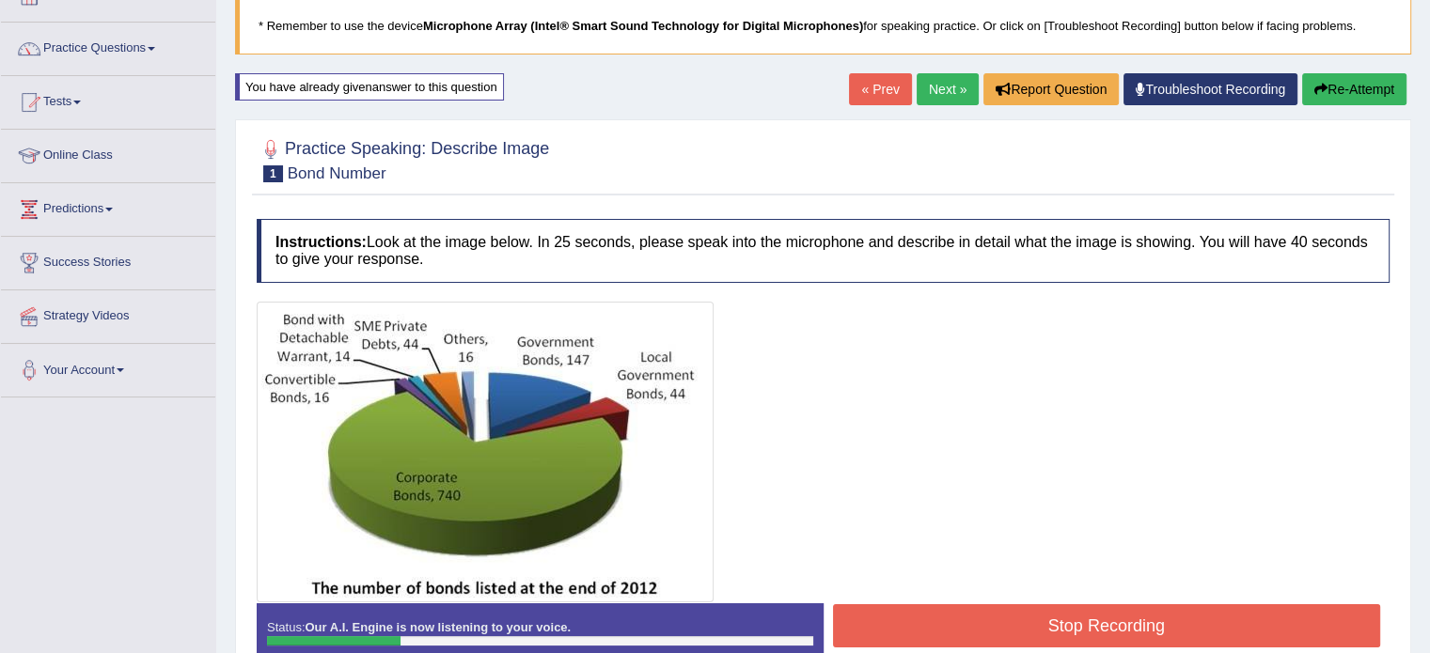
scroll to position [123, 0]
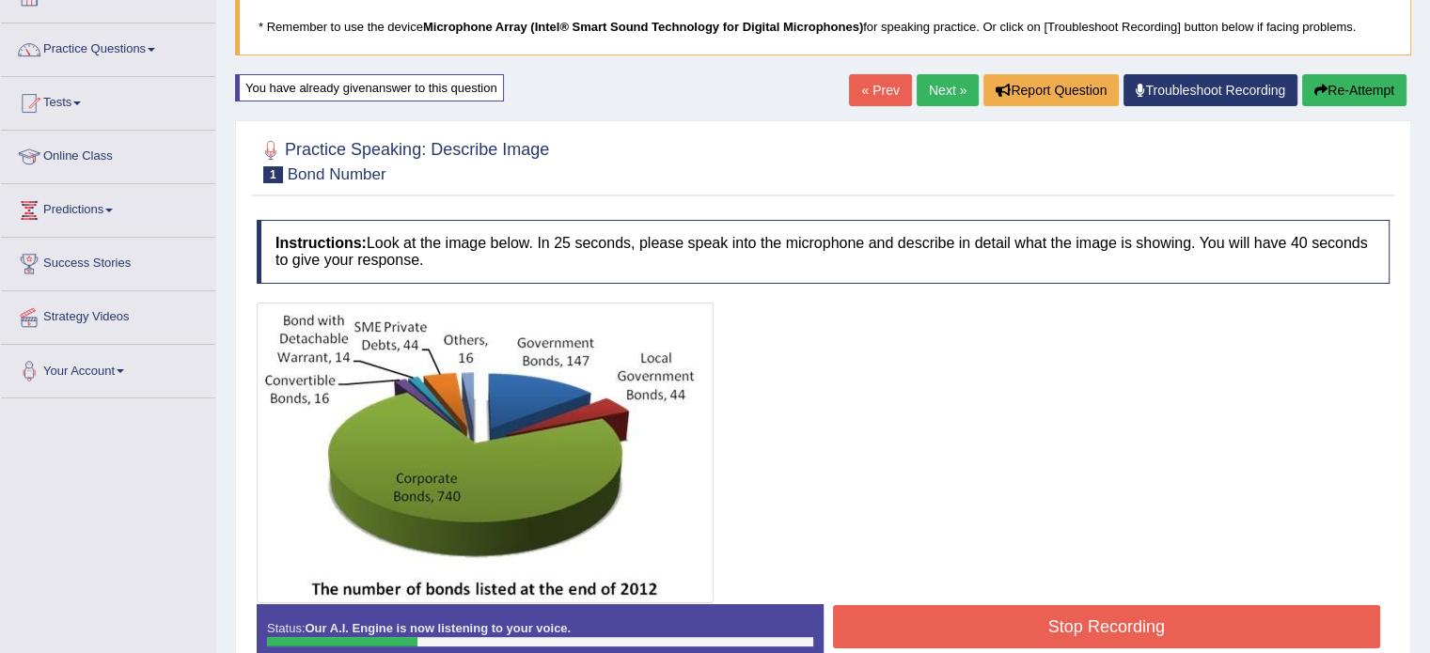
click at [1363, 81] on button "Re-Attempt" at bounding box center [1354, 90] width 104 height 32
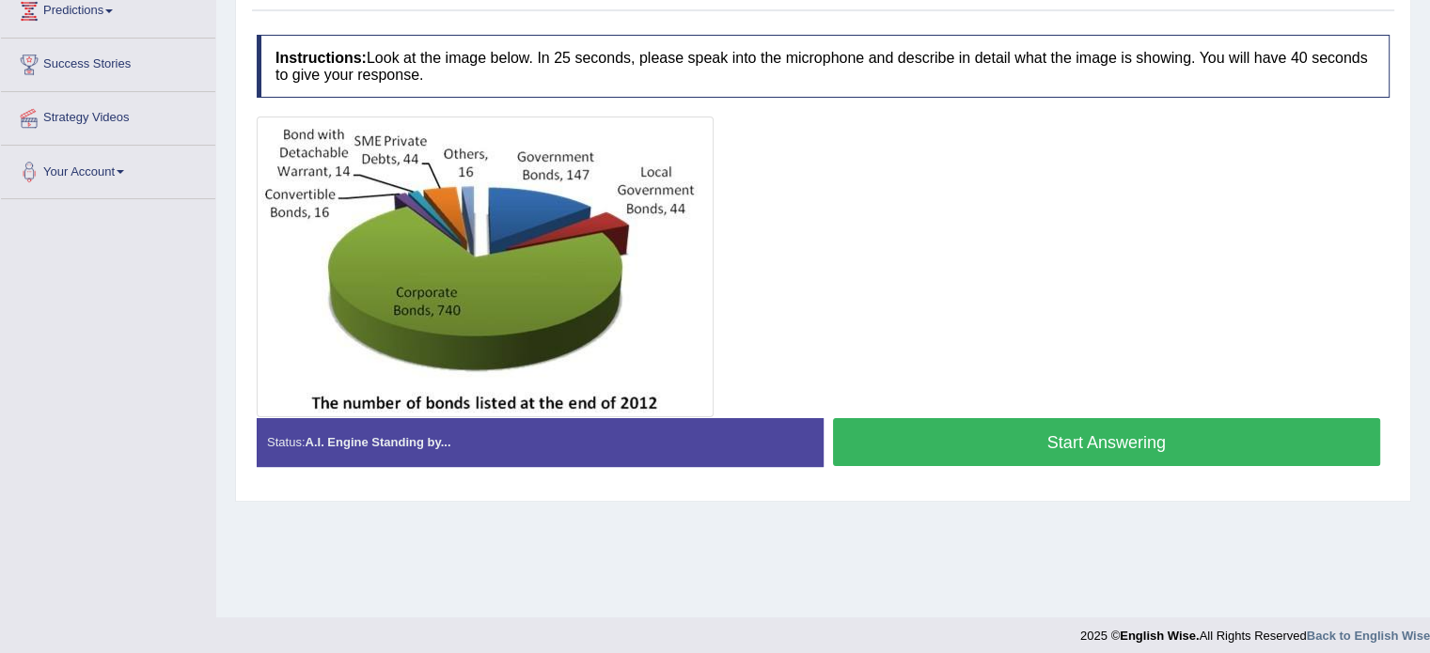
scroll to position [334, 0]
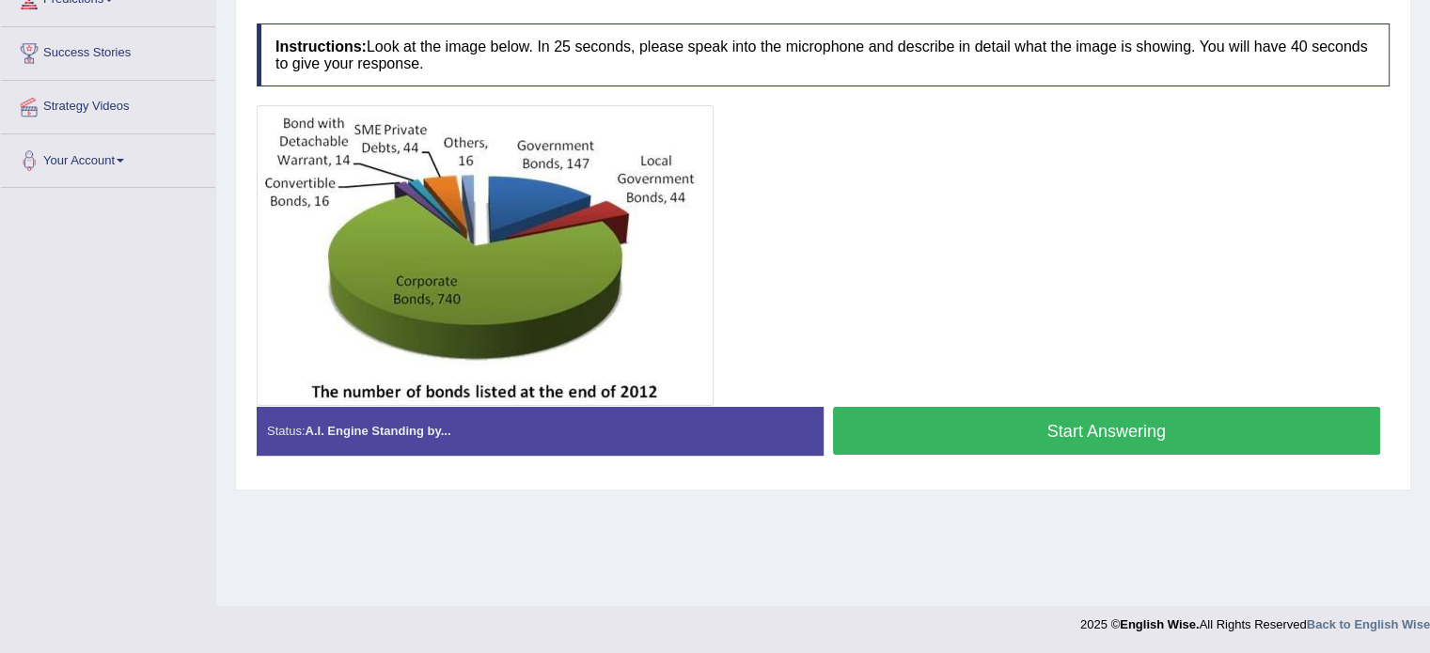
click at [1087, 412] on button "Start Answering" at bounding box center [1107, 431] width 548 height 48
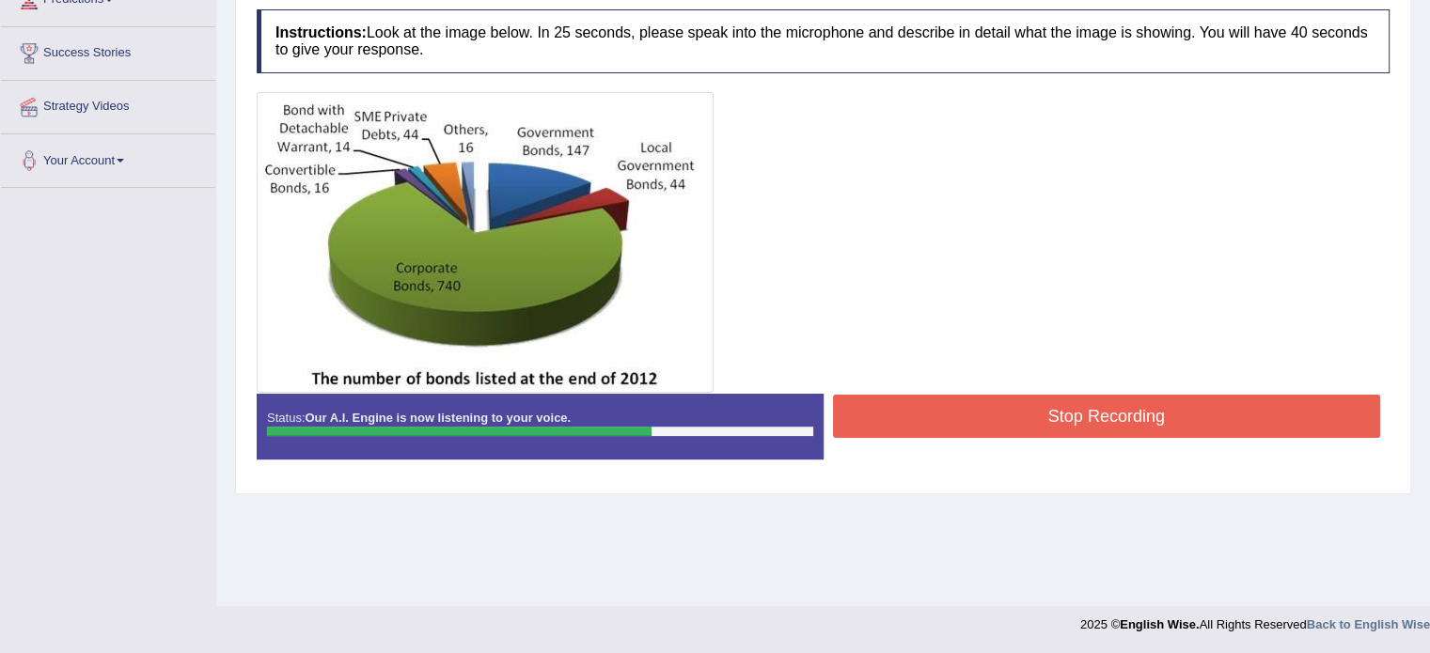
click at [1087, 412] on button "Stop Recording" at bounding box center [1107, 416] width 548 height 43
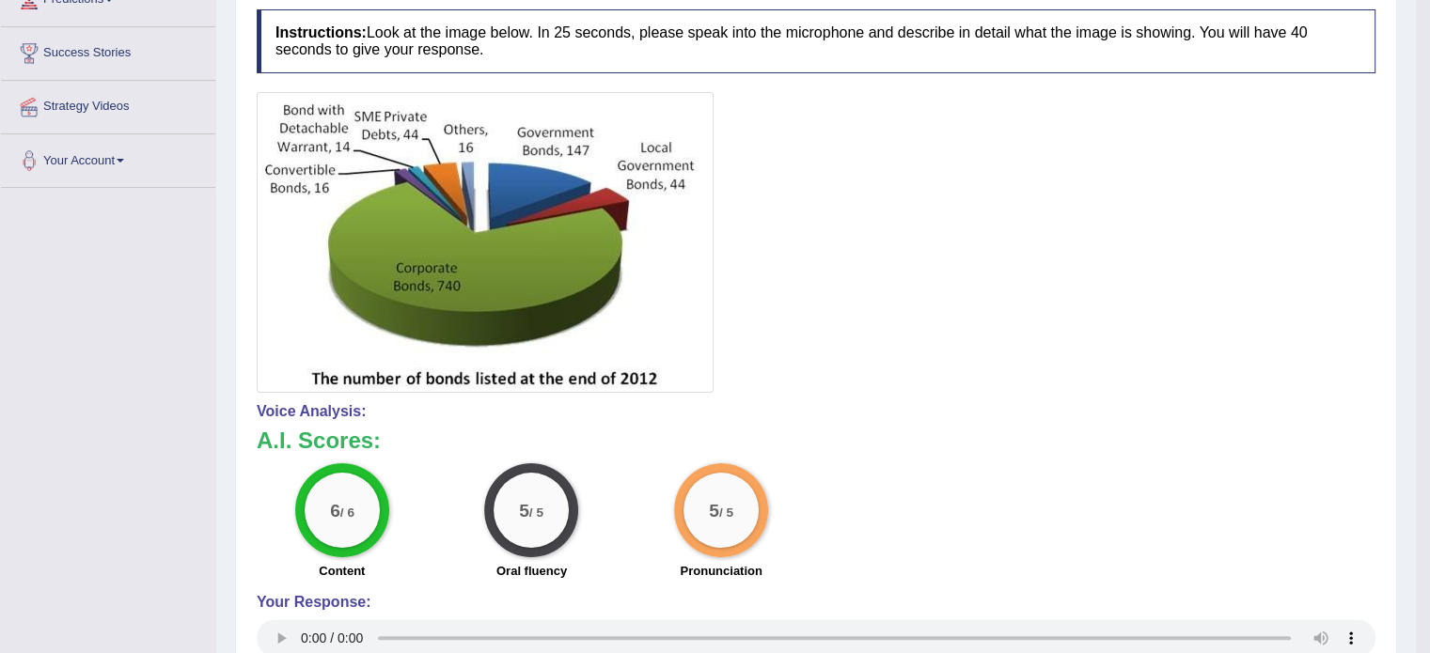
scroll to position [371, 0]
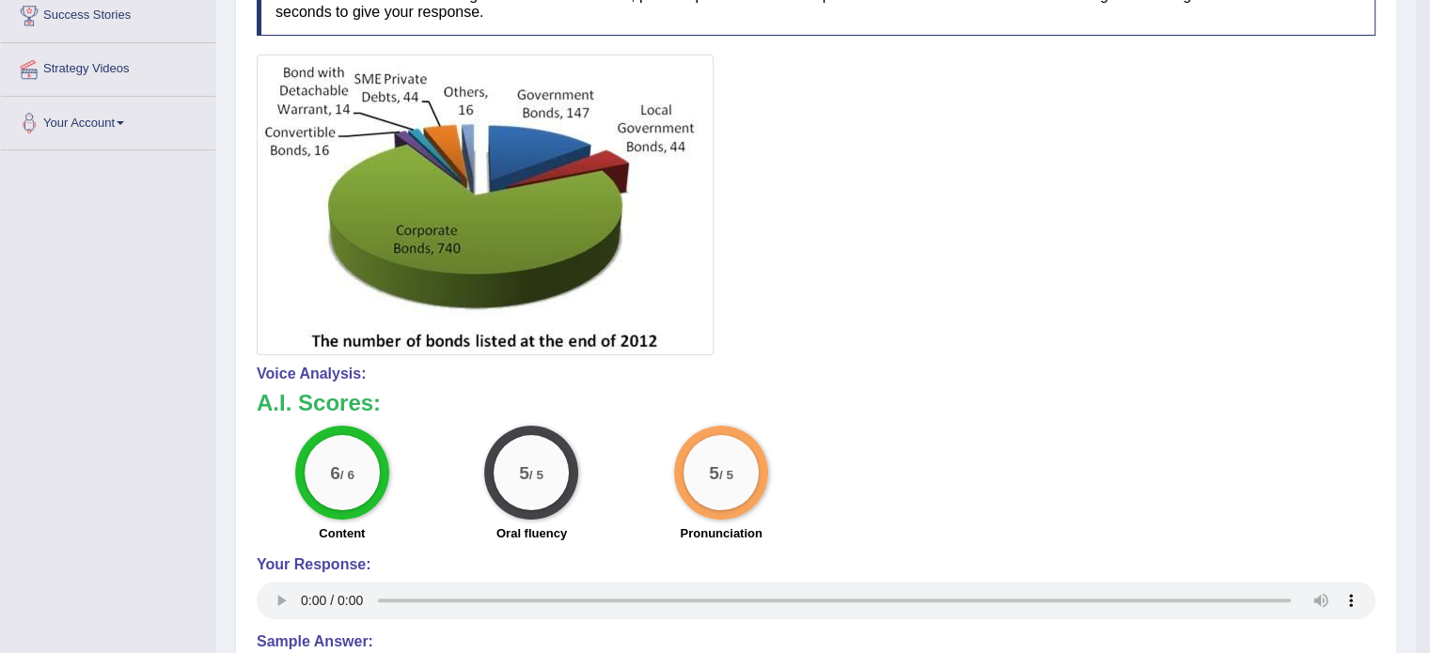
click at [1087, 412] on h3 "A.I. Scores:" at bounding box center [816, 403] width 1119 height 24
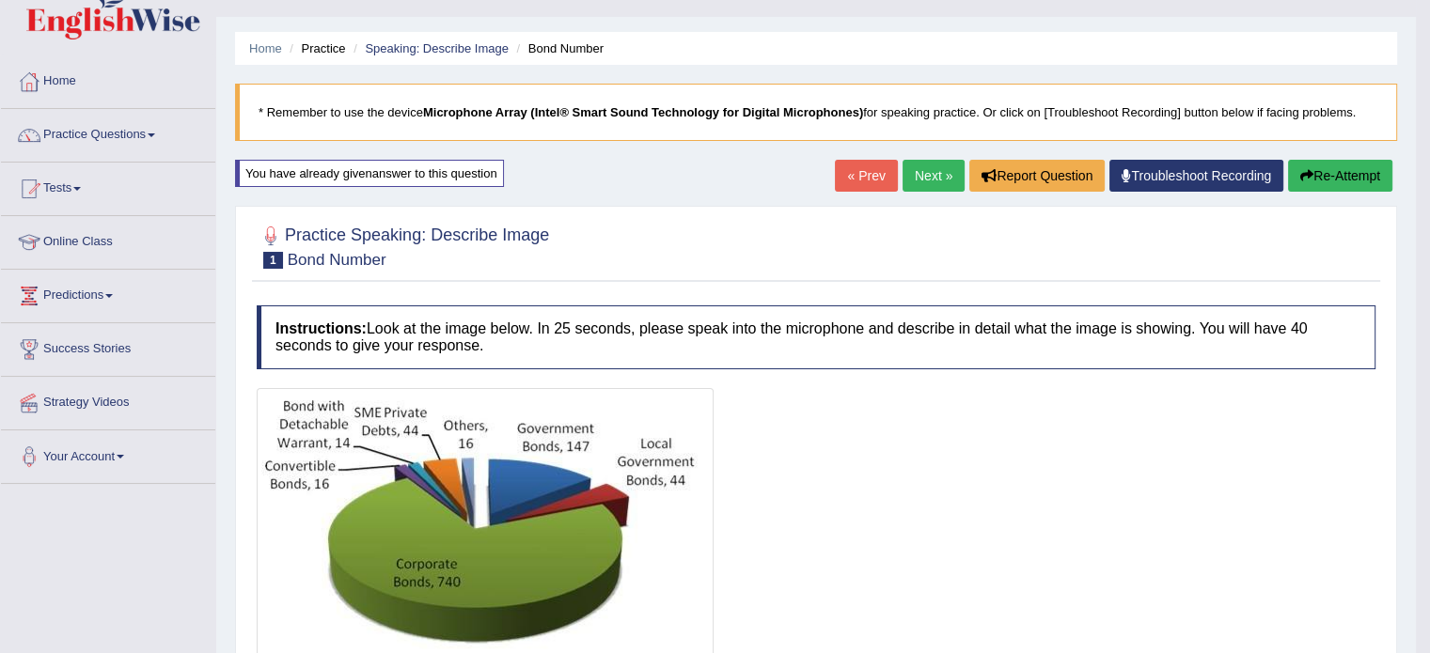
scroll to position [0, 0]
